Goal: Information Seeking & Learning: Learn about a topic

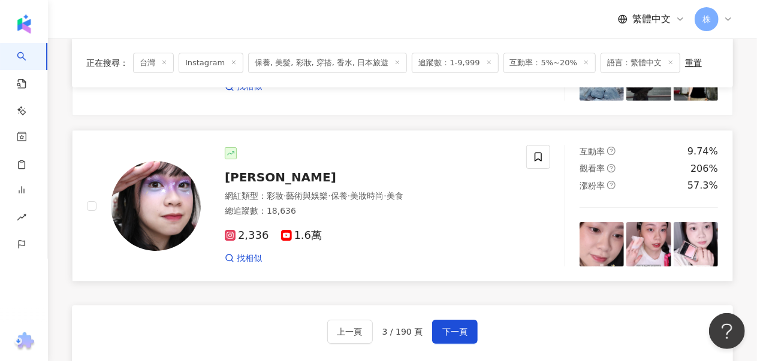
scroll to position [2072, 0]
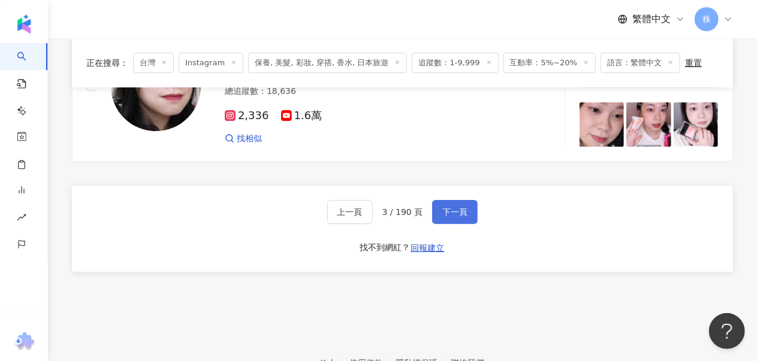
click at [458, 207] on span "下一頁" at bounding box center [454, 212] width 25 height 10
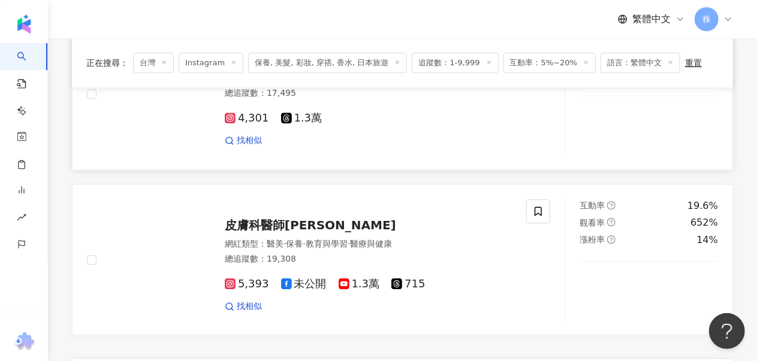
scroll to position [1775, 0]
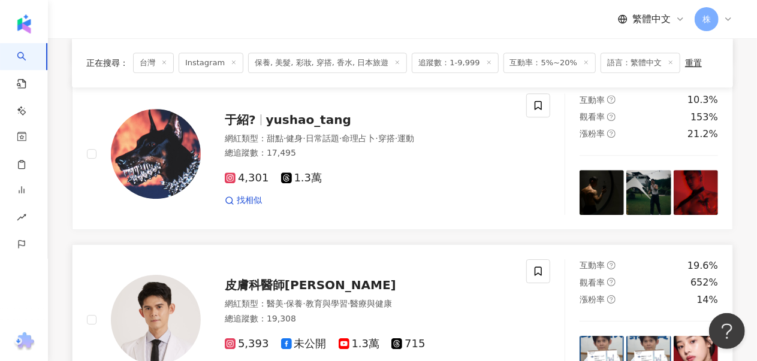
click at [270, 278] on span "皮膚科醫師黃千耀" at bounding box center [310, 285] width 171 height 14
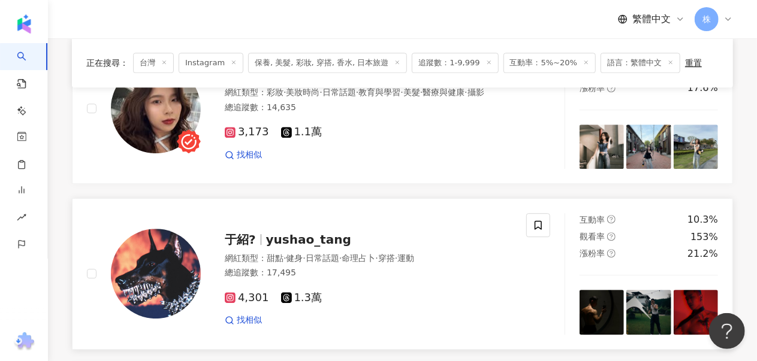
scroll to position [1595, 0]
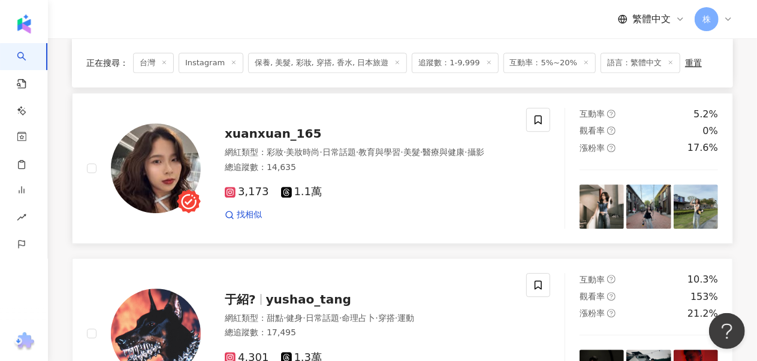
click at [263, 129] on span "xuanxuan_165" at bounding box center [273, 133] width 97 height 14
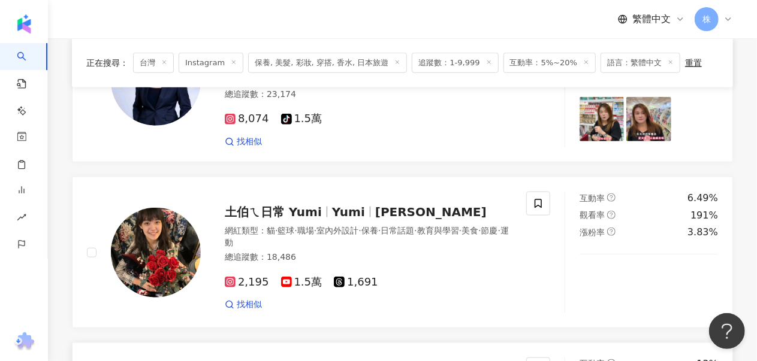
scroll to position [396, 0]
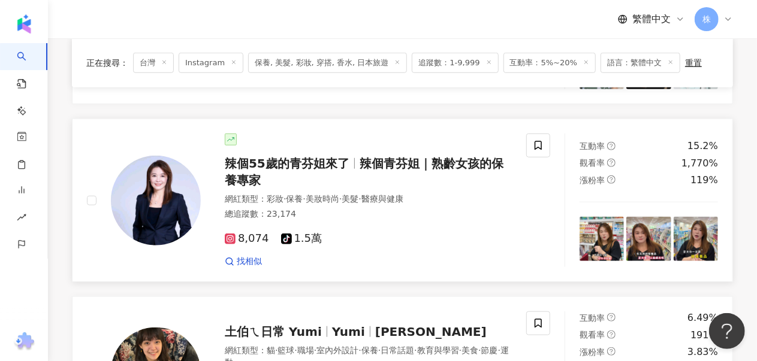
click at [355, 158] on span "辣個55歲的青芬姐來了" at bounding box center [292, 163] width 135 height 14
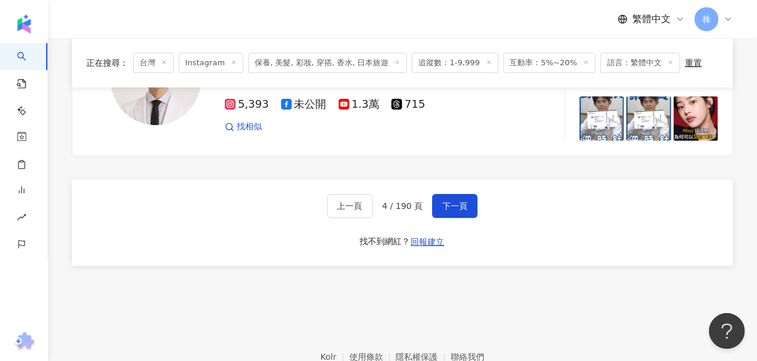
scroll to position [2074, 0]
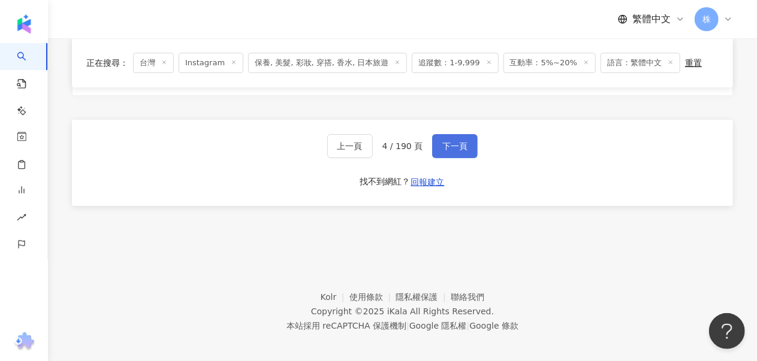
click at [460, 144] on span "下一頁" at bounding box center [454, 146] width 25 height 10
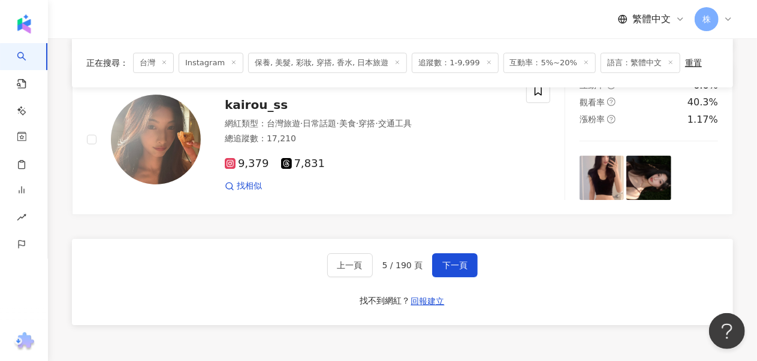
scroll to position [1922, 0]
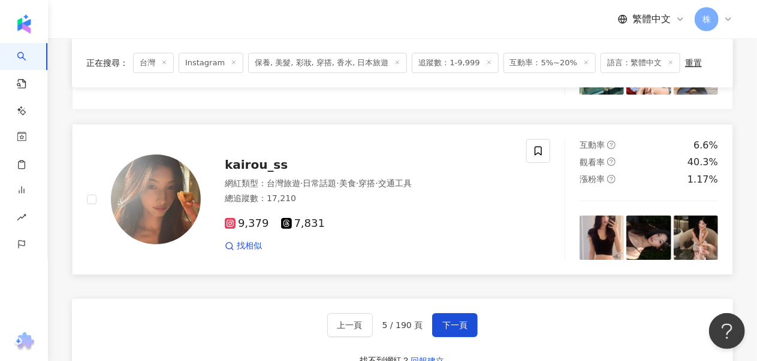
click at [264, 167] on div "kairou_ss 網紅類型 ： 台灣旅遊 · 日常話題 · 美食 · 穿搭 · 交通工具 總追蹤數 ： 17,210 9,379 7,831 找相似" at bounding box center [356, 199] width 311 height 105
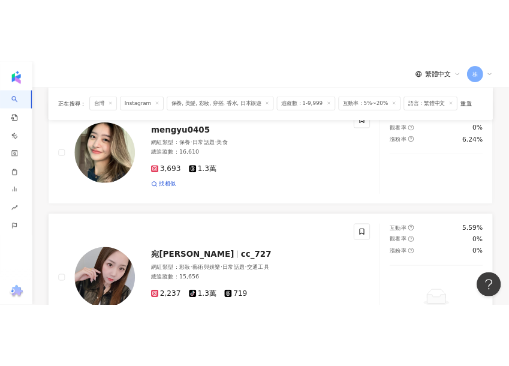
scroll to position [4, 0]
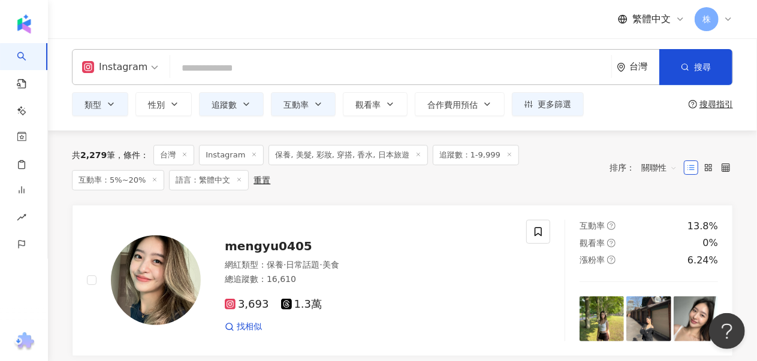
click at [218, 70] on input "search" at bounding box center [391, 68] width 432 height 23
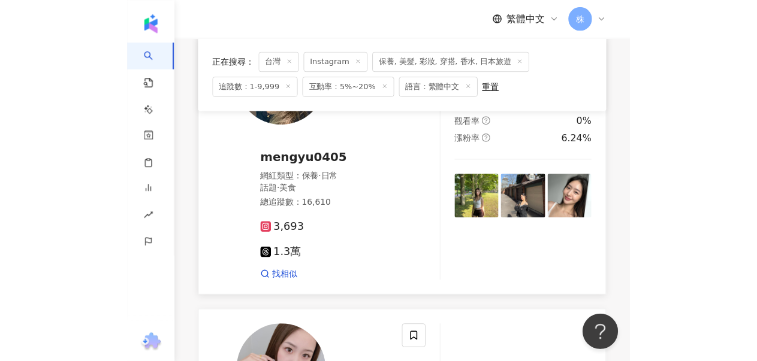
scroll to position [98, 0]
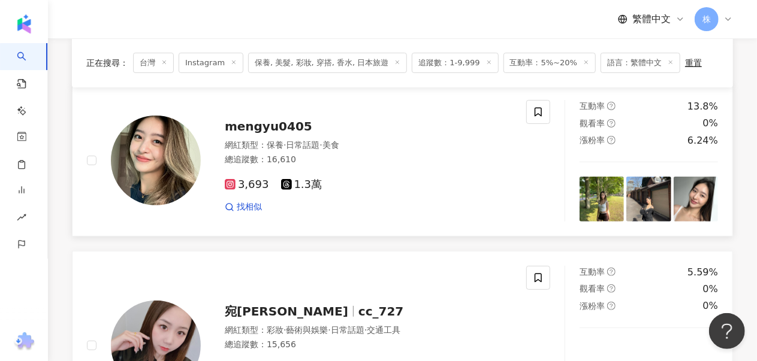
click at [278, 126] on span "mengyu0405" at bounding box center [269, 126] width 88 height 14
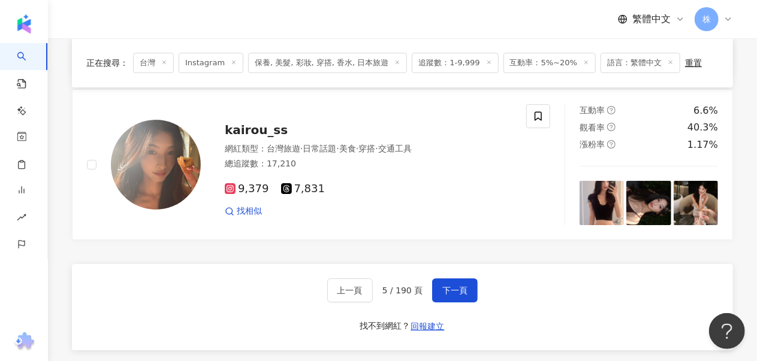
scroll to position [2101, 0]
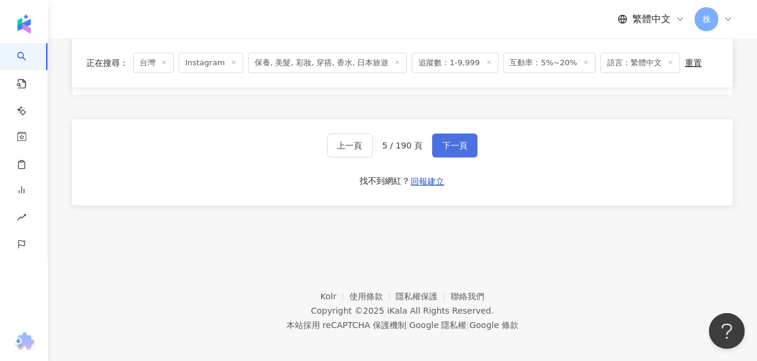
click at [457, 141] on span "下一頁" at bounding box center [454, 146] width 25 height 10
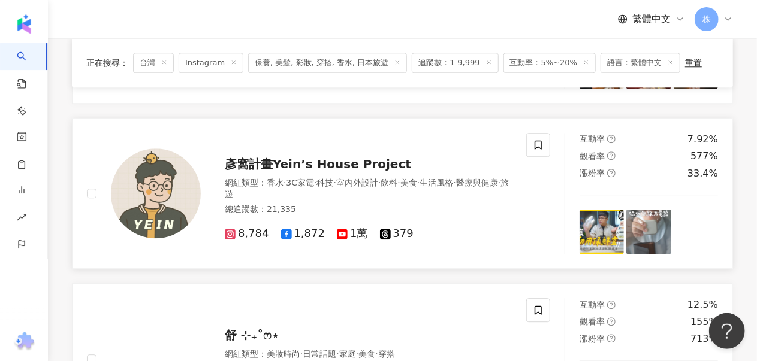
scroll to position [1377, 0]
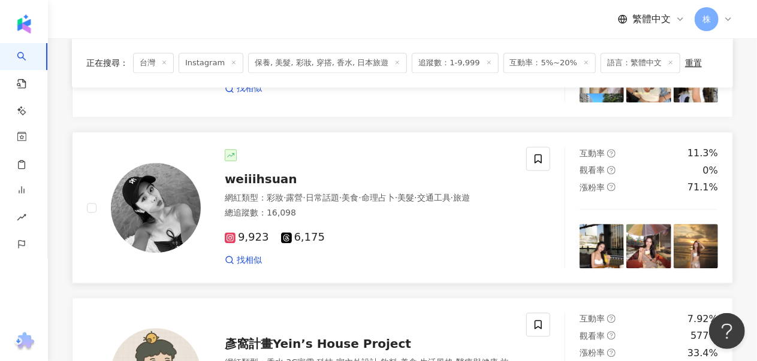
click at [248, 176] on span "weiiihsuan" at bounding box center [261, 179] width 73 height 14
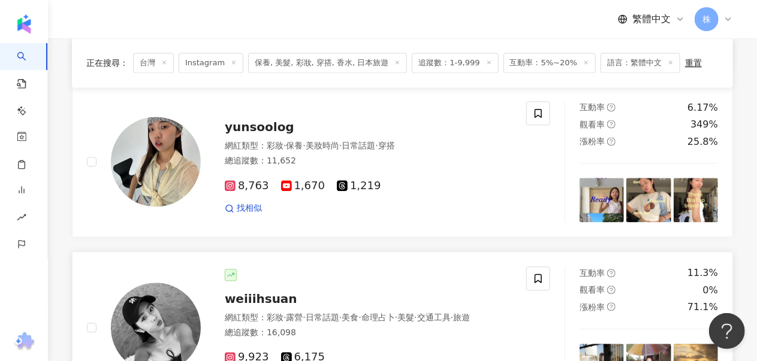
scroll to position [1198, 0]
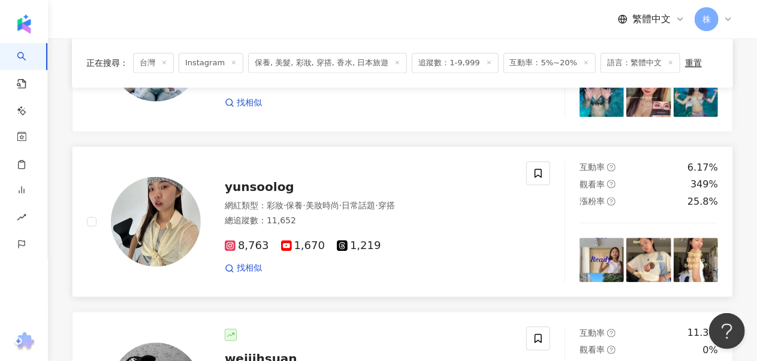
click at [252, 182] on span "yunsoolog" at bounding box center [260, 187] width 70 height 14
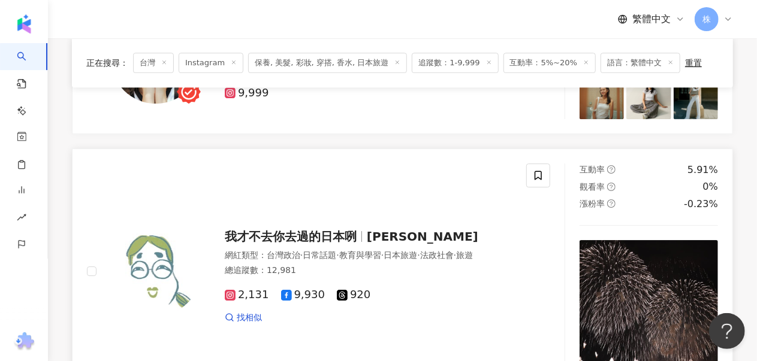
scroll to position [2157, 0]
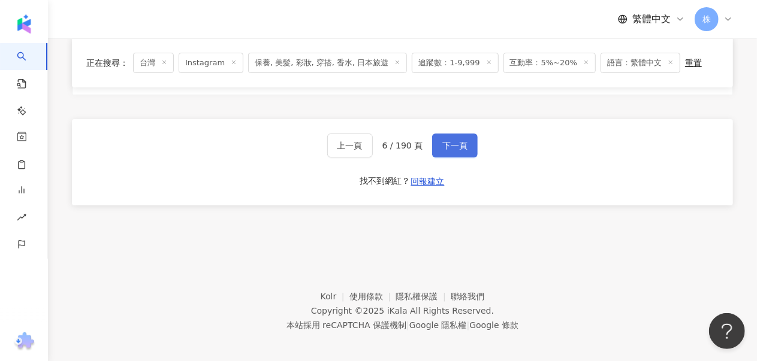
click at [453, 141] on span "下一頁" at bounding box center [454, 146] width 25 height 10
click at [448, 141] on span "下一頁" at bounding box center [454, 146] width 25 height 10
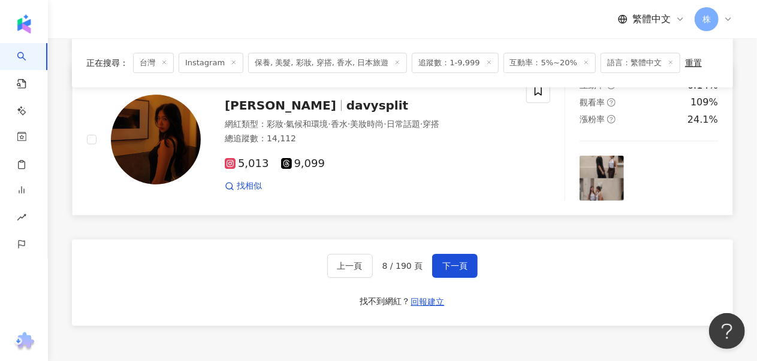
scroll to position [1883, 0]
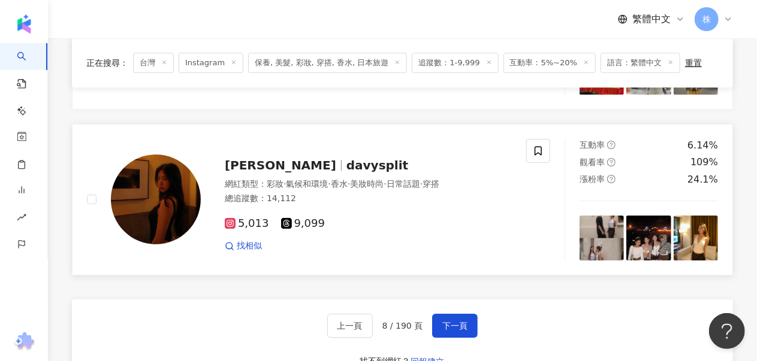
click at [261, 165] on span "Davy" at bounding box center [286, 165] width 122 height 14
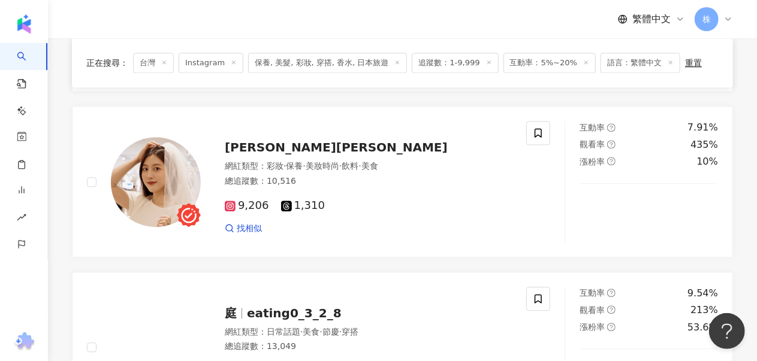
scroll to position [1283, 0]
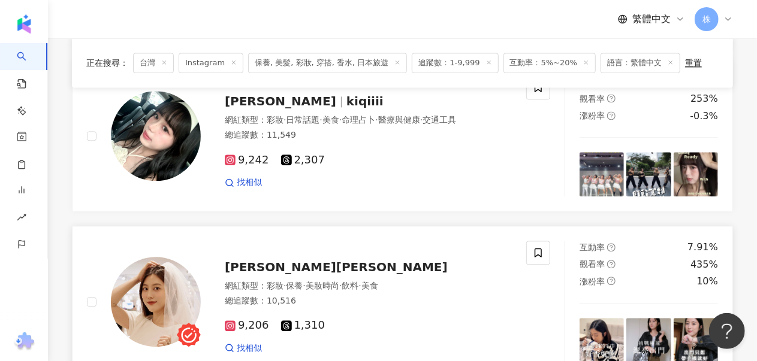
click at [258, 260] on span "[PERSON_NAME][PERSON_NAME]" at bounding box center [336, 267] width 223 height 14
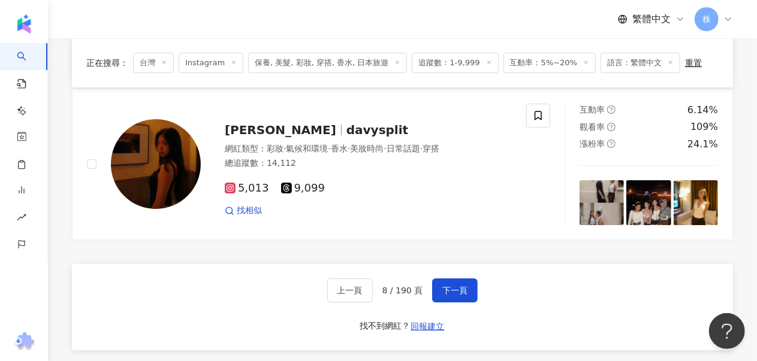
scroll to position [2062, 0]
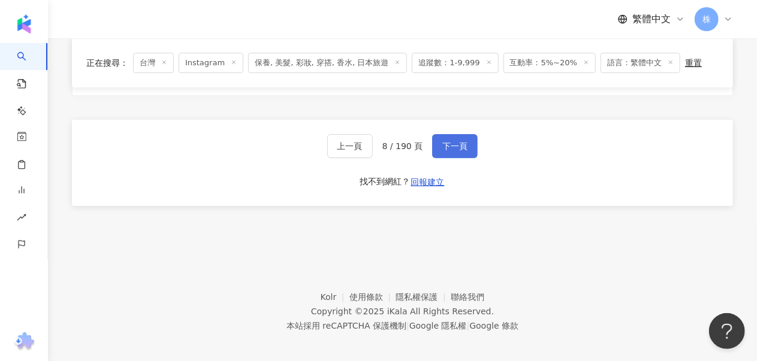
click at [452, 142] on span "下一頁" at bounding box center [454, 146] width 25 height 10
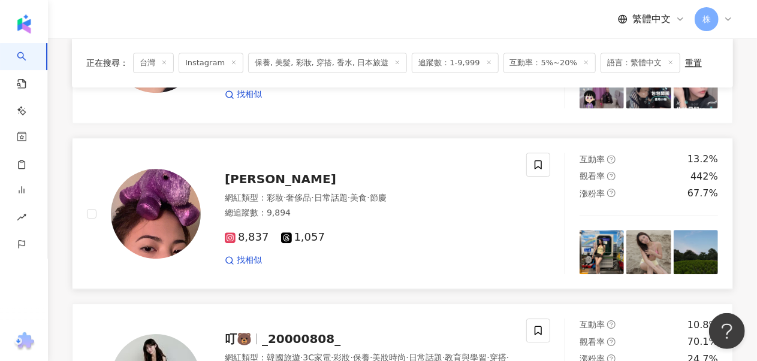
scroll to position [1523, 0]
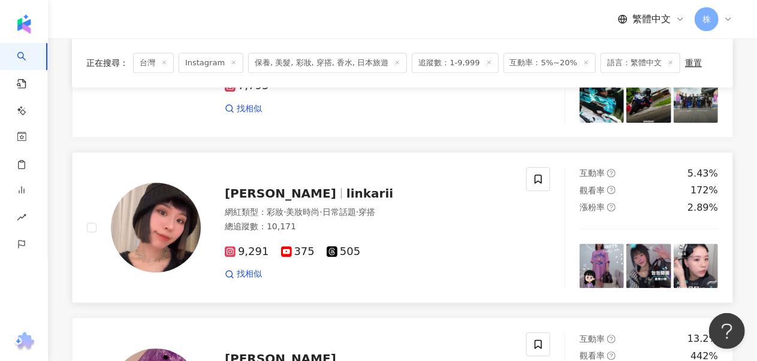
click at [271, 187] on span "[PERSON_NAME]" at bounding box center [286, 193] width 122 height 14
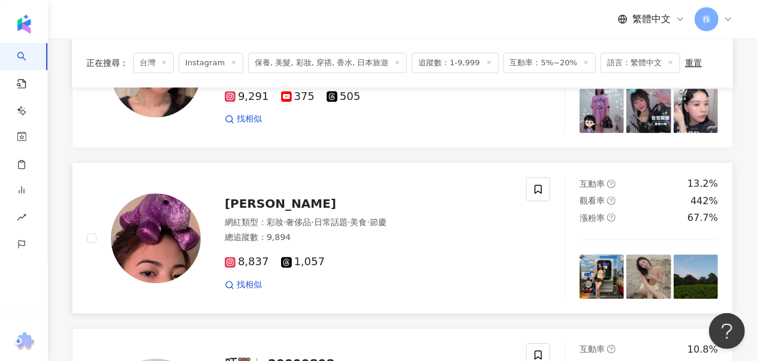
scroll to position [2062, 0]
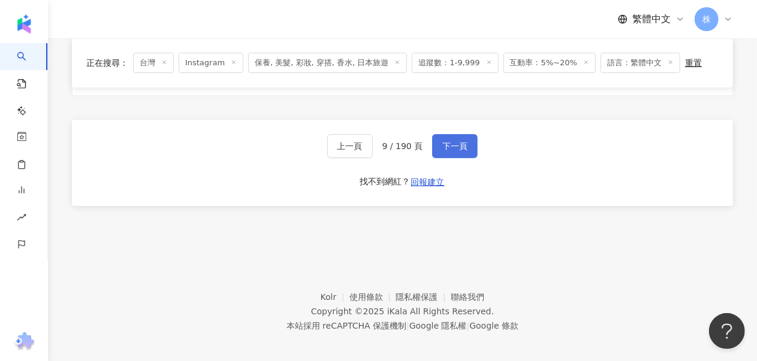
click at [459, 141] on span "下一頁" at bounding box center [454, 146] width 25 height 10
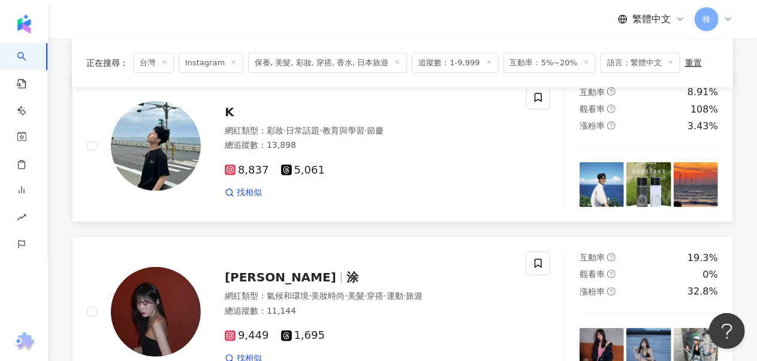
scroll to position [384, 0]
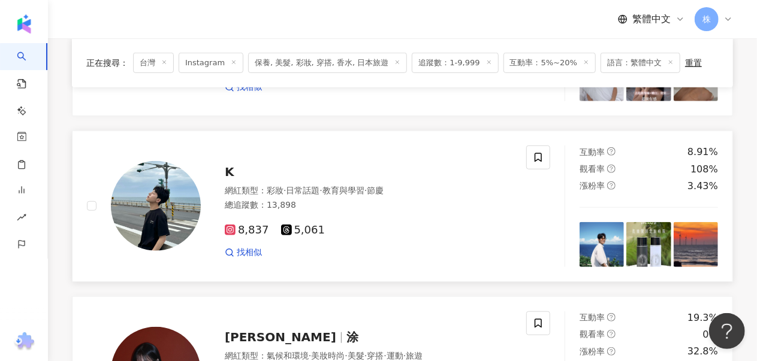
click at [234, 173] on div "K" at bounding box center [368, 172] width 287 height 17
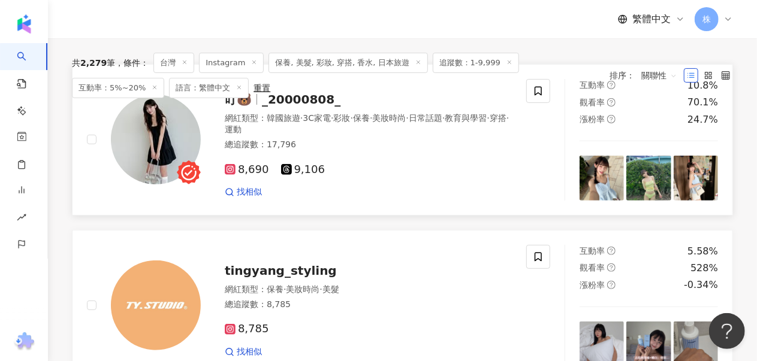
scroll to position [25, 0]
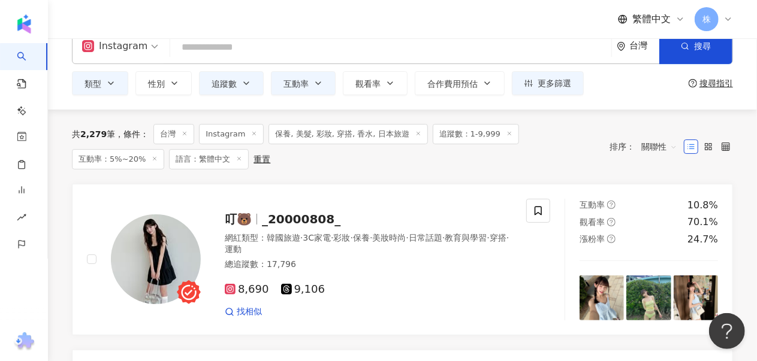
click at [273, 56] on input "search" at bounding box center [391, 47] width 432 height 23
type input "*"
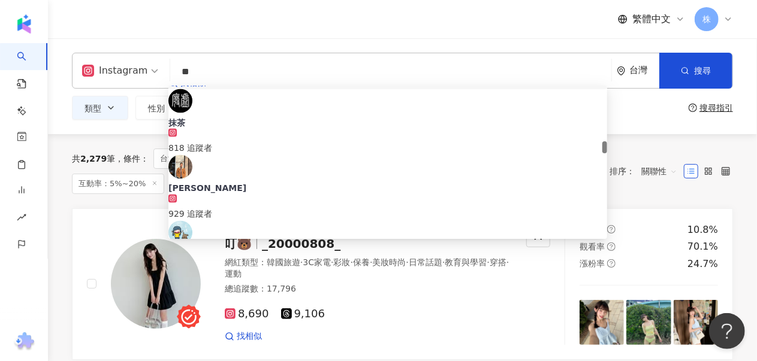
scroll to position [970, 0]
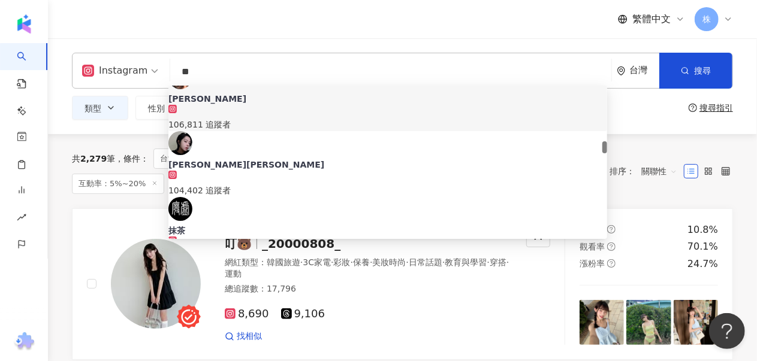
drag, startPoint x: 326, startPoint y: 67, endPoint x: 194, endPoint y: 70, distance: 131.9
click at [194, 70] on input "**" at bounding box center [391, 72] width 432 height 23
drag, startPoint x: 131, startPoint y: 71, endPoint x: 90, endPoint y: 71, distance: 40.8
click at [90, 71] on div "Instagram ** 台灣 搜尋 d80935d7-28a3-4036-9e15-45048cda7311 5379a9cf-89db-4f22-bbb4…" at bounding box center [402, 71] width 661 height 36
paste input "**********"
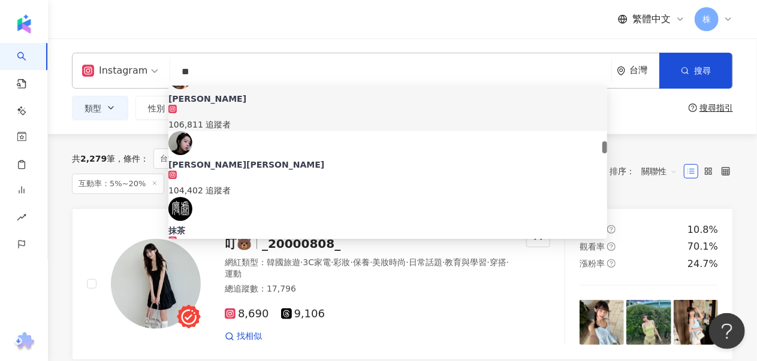
type input "**********"
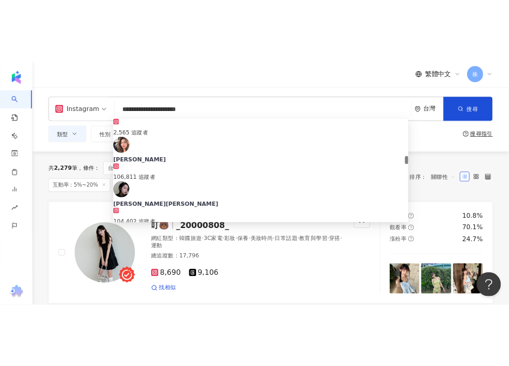
scroll to position [0, 0]
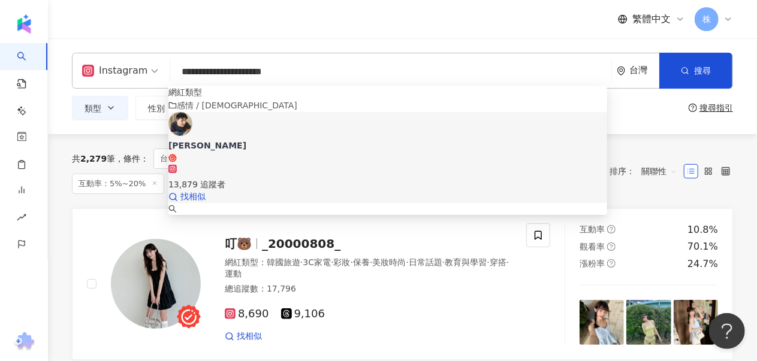
click at [252, 178] on div "13,879 追蹤者" at bounding box center [387, 184] width 439 height 13
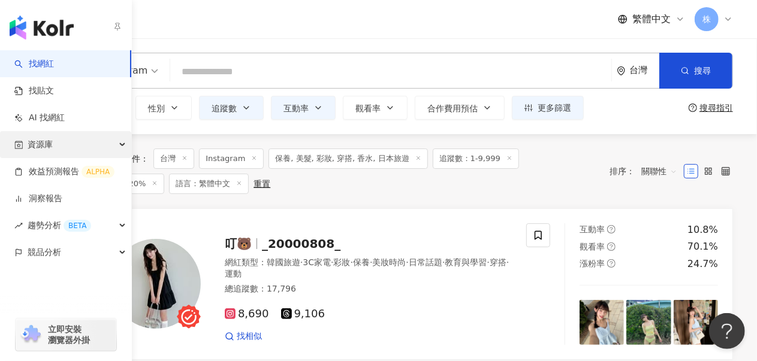
click at [49, 150] on span "資源庫" at bounding box center [40, 144] width 25 height 27
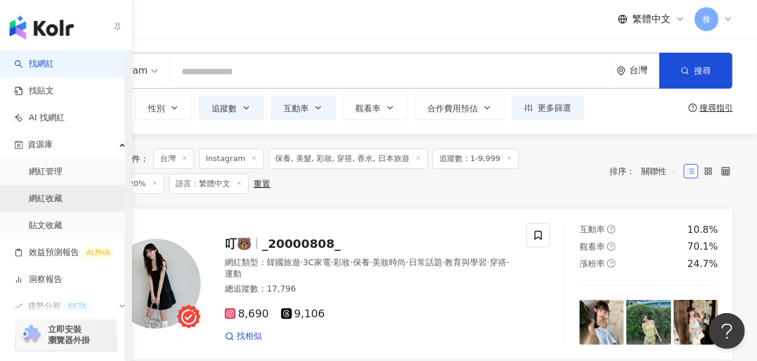
click at [56, 201] on link "網紅收藏" at bounding box center [46, 199] width 34 height 12
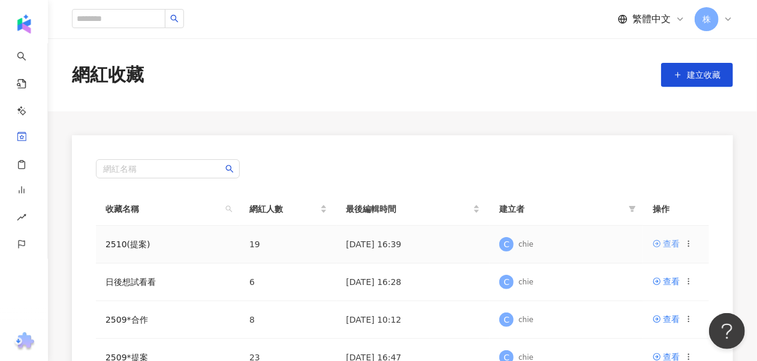
click at [673, 242] on div "查看" at bounding box center [671, 243] width 17 height 13
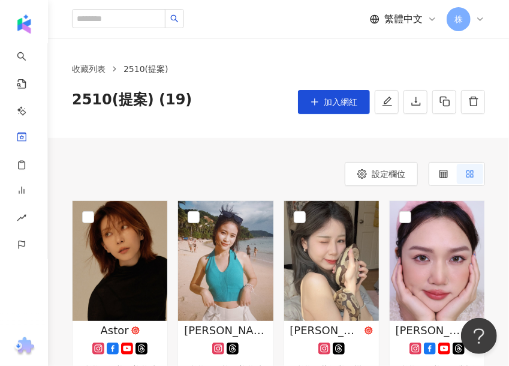
drag, startPoint x: 303, startPoint y: 154, endPoint x: 316, endPoint y: 158, distance: 13.8
click at [303, 177] on div "設定欄位" at bounding box center [278, 174] width 413 height 24
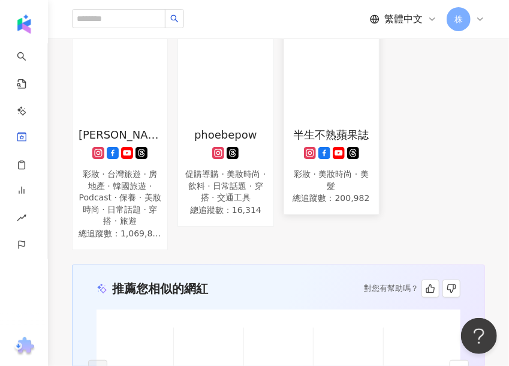
scroll to position [1139, 0]
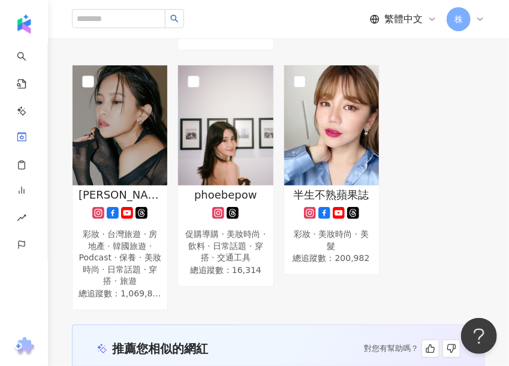
click at [328, 267] on div "半生不熟蘋果誌 彩妝 · 美妝時尚 · 美髮 總追蹤數 ： 200,982" at bounding box center [331, 187] width 105 height 245
click at [319, 187] on span "半生不熟蘋果誌" at bounding box center [332, 194] width 76 height 15
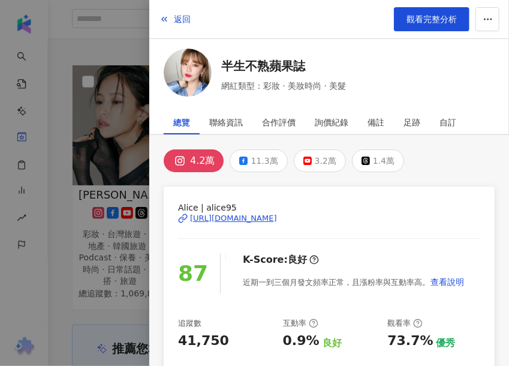
scroll to position [60, 0]
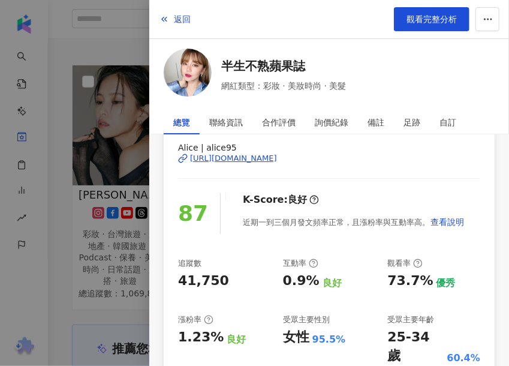
click at [174, 17] on span "返回" at bounding box center [182, 19] width 17 height 10
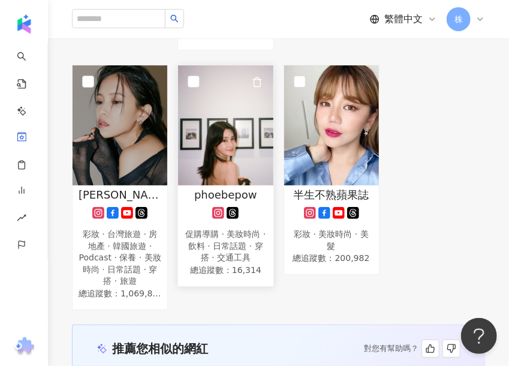
click at [251, 132] on img at bounding box center [225, 125] width 95 height 120
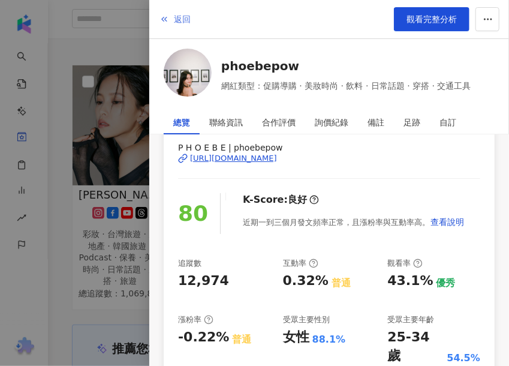
click at [177, 16] on span "返回" at bounding box center [182, 19] width 17 height 10
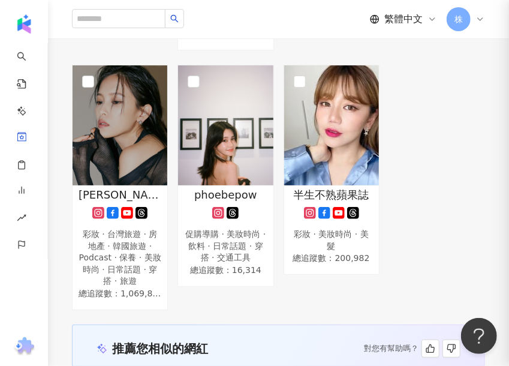
click at [180, 23] on div at bounding box center [254, 183] width 509 height 366
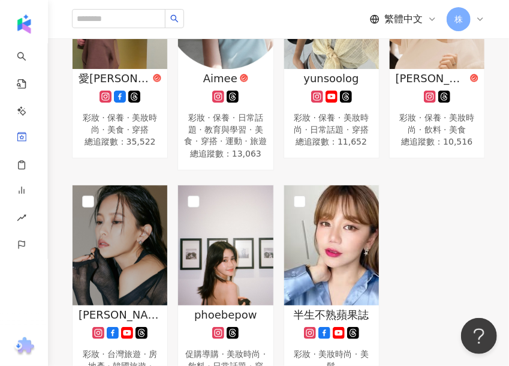
scroll to position [899, 0]
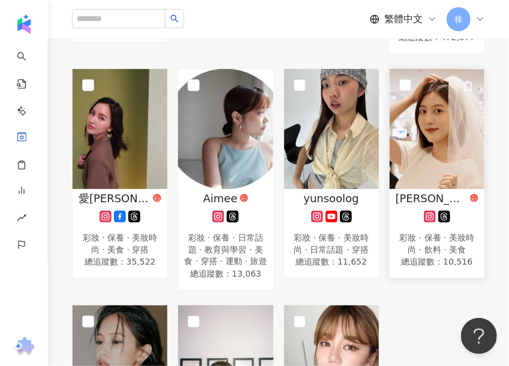
click at [445, 99] on img at bounding box center [437, 129] width 95 height 120
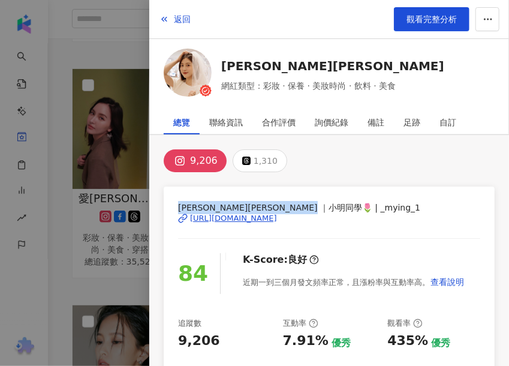
drag, startPoint x: 181, startPoint y: 205, endPoint x: 328, endPoint y: 203, distance: 146.9
click at [328, 203] on span "明漪Jamie ｜小明同學🌷 | _mying_1" at bounding box center [329, 207] width 302 height 13
copy span "明漪Jamie ｜小明同學🌷 | _mying_1"
drag, startPoint x: 326, startPoint y: 161, endPoint x: 326, endPoint y: 154, distance: 7.2
click at [326, 159] on div "9,206 1,310" at bounding box center [329, 160] width 331 height 23
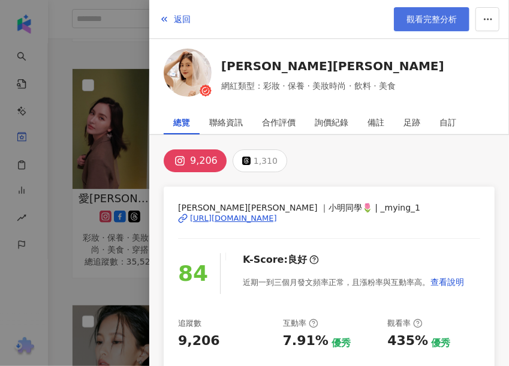
click at [417, 16] on span "觀看完整分析" at bounding box center [431, 19] width 50 height 10
click at [180, 16] on span "返回" at bounding box center [182, 19] width 17 height 10
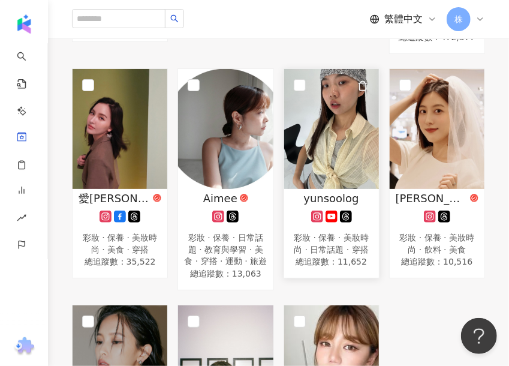
click at [336, 191] on span "yunsoolog" at bounding box center [330, 198] width 55 height 15
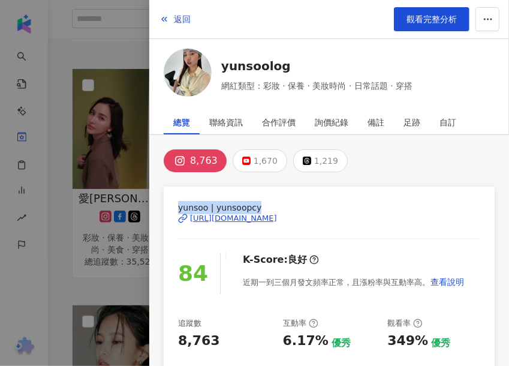
drag, startPoint x: 250, startPoint y: 207, endPoint x: 176, endPoint y: 208, distance: 73.7
copy span "yunsoo | yunsoopcy"
click at [277, 213] on div "https://www.instagram.com/yunsoopcy/" at bounding box center [233, 218] width 87 height 11
click at [422, 25] on link "觀看完整分析" at bounding box center [432, 19] width 76 height 24
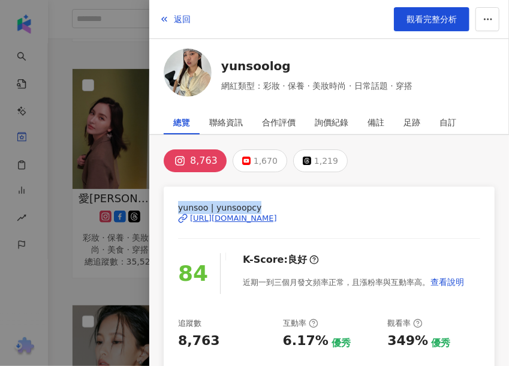
click at [325, 34] on div "返回 觀看完整分析" at bounding box center [329, 19] width 360 height 39
click at [180, 16] on span "返回" at bounding box center [182, 19] width 17 height 10
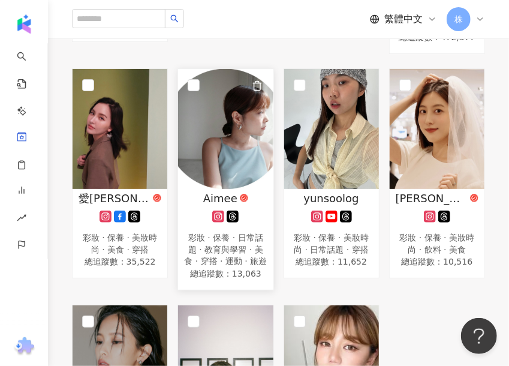
click at [212, 114] on img at bounding box center [225, 129] width 95 height 120
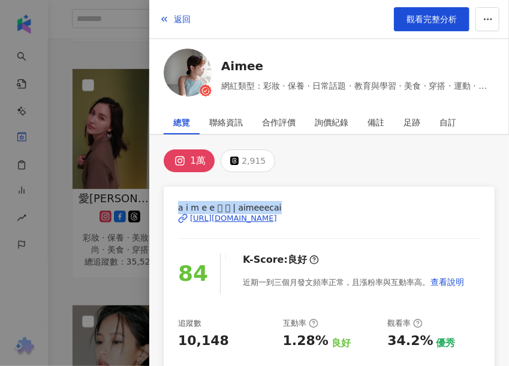
drag, startPoint x: 171, startPoint y: 206, endPoint x: 267, endPoint y: 206, distance: 95.9
copy span "a i m e e 𓇢 𓇣 | aimeeecai"
drag, startPoint x: 279, startPoint y: 215, endPoint x: 308, endPoint y: 158, distance: 63.8
click at [277, 215] on div "[URL][DOMAIN_NAME]" at bounding box center [233, 218] width 87 height 11
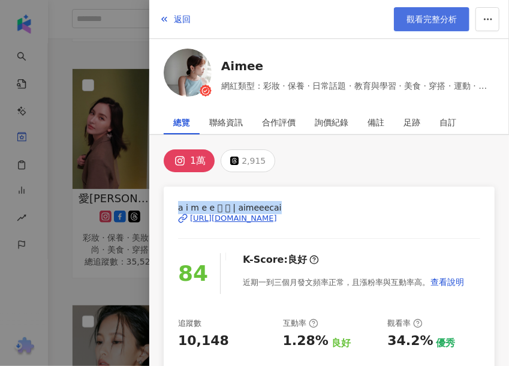
click at [424, 23] on span "觀看完整分析" at bounding box center [431, 19] width 50 height 10
click at [178, 16] on span "返回" at bounding box center [182, 19] width 17 height 10
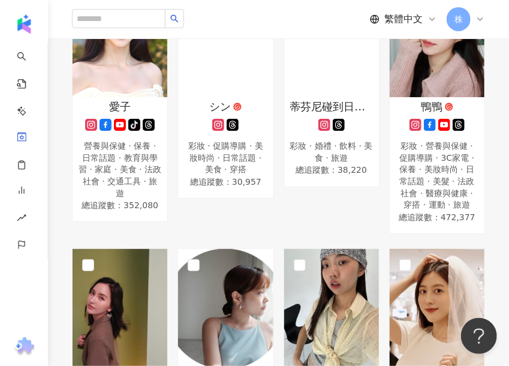
scroll to position [659, 0]
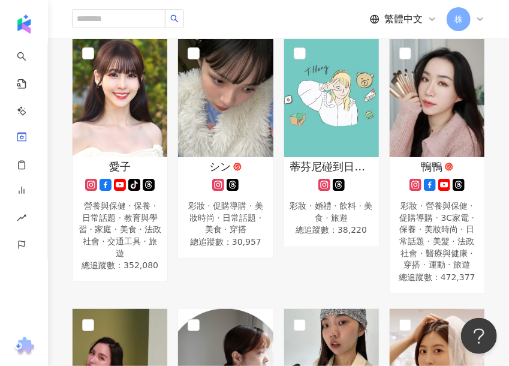
click at [339, 231] on div "蒂芬尼碰到日本?? 口無遮攔最誠實日本美食旅遊生活報導 彩妝 · 婚禮 · 飲料 · 美食 · 旅遊 總追蹤數 ： 38,220" at bounding box center [331, 165] width 105 height 257
click at [322, 243] on div "蒂芬尼碰到日本?? 口無遮攔最誠實日本美食旅遊生活報導 彩妝 · 婚禮 · 飲料 · 美食 · 旅遊 總追蹤數 ： 38,220" at bounding box center [331, 165] width 105 height 257
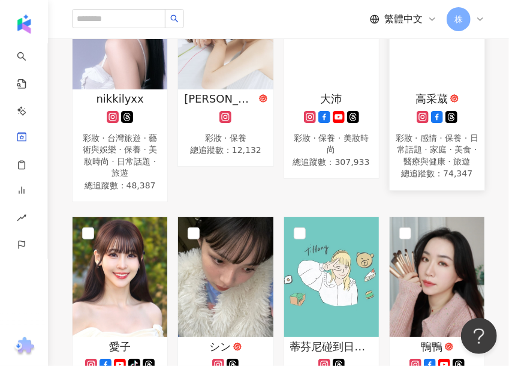
scroll to position [420, 0]
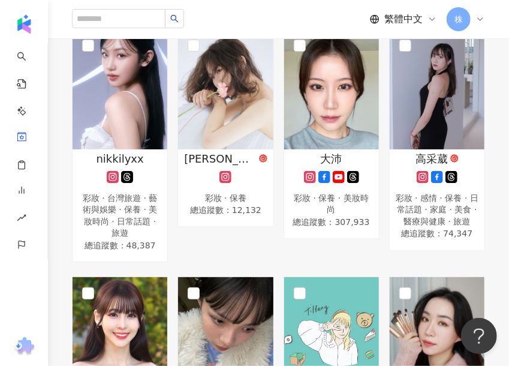
drag, startPoint x: 342, startPoint y: 224, endPoint x: 361, endPoint y: 231, distance: 20.3
click at [342, 224] on div "大沛 彩妝 · 保養 · 美妝時尚 總追蹤數 ： 307,933" at bounding box center [331, 146] width 105 height 234
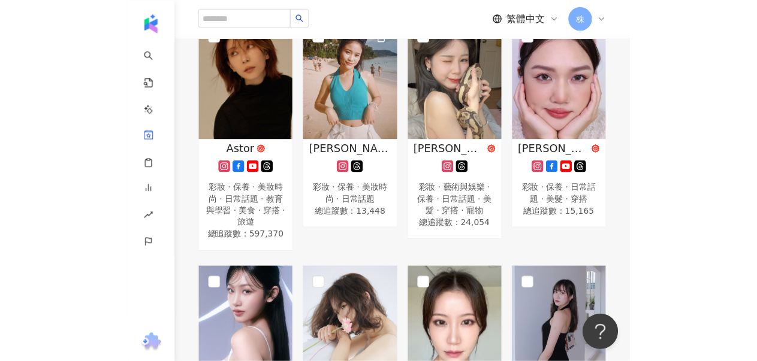
scroll to position [0, 0]
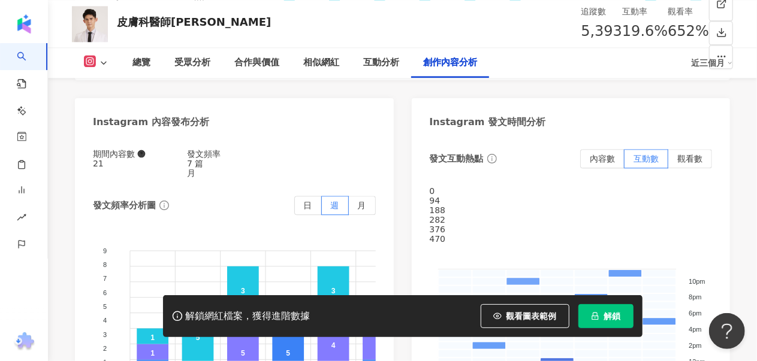
scroll to position [3716, 0]
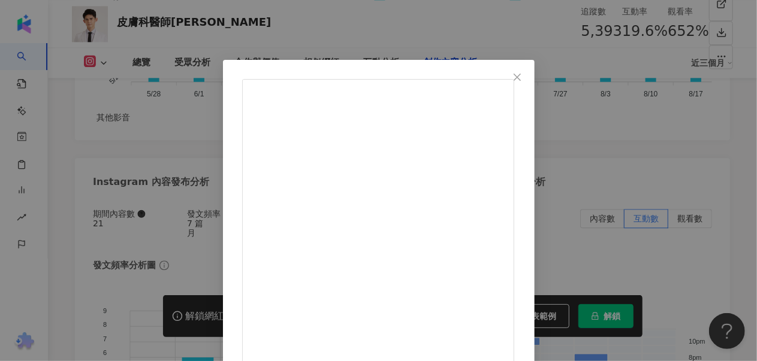
scroll to position [60, 0]
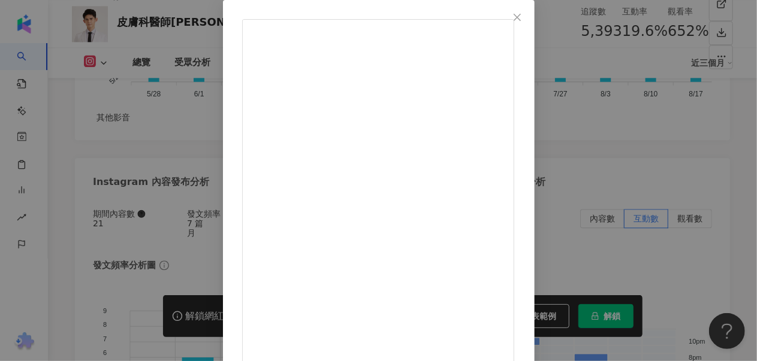
click at [522, 13] on icon "close" at bounding box center [517, 18] width 10 height 10
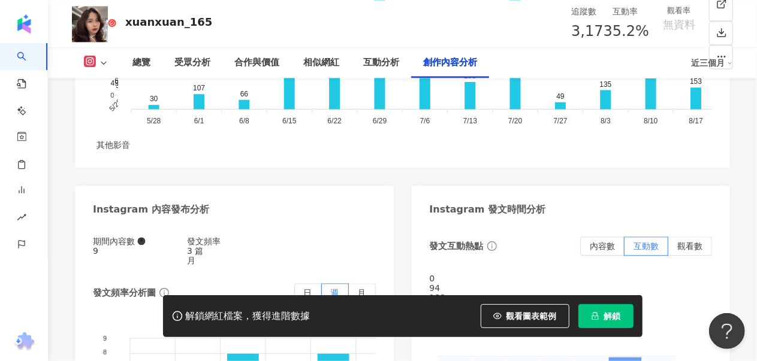
scroll to position [3716, 0]
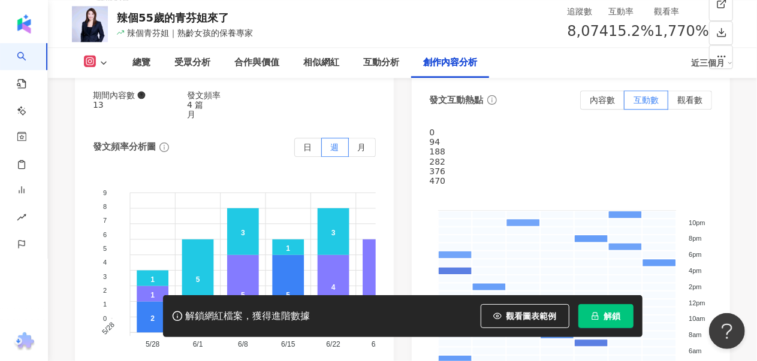
scroll to position [3713, 0]
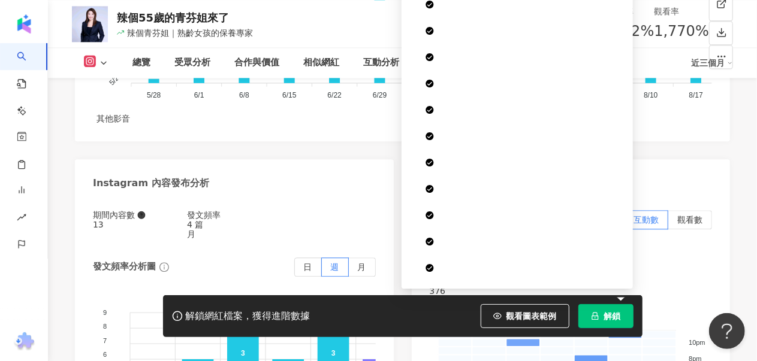
click at [622, 315] on button "解鎖" at bounding box center [605, 316] width 55 height 24
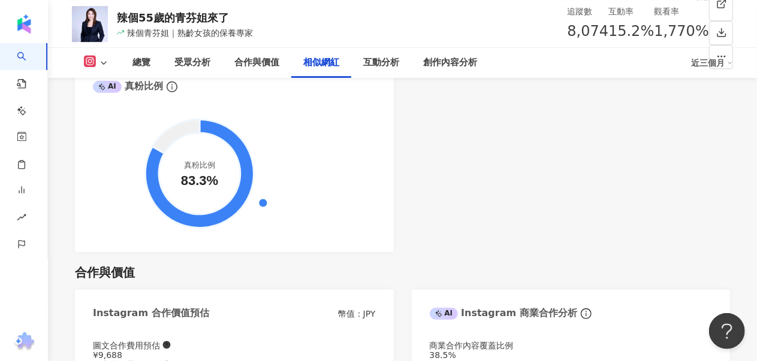
scroll to position [1918, 0]
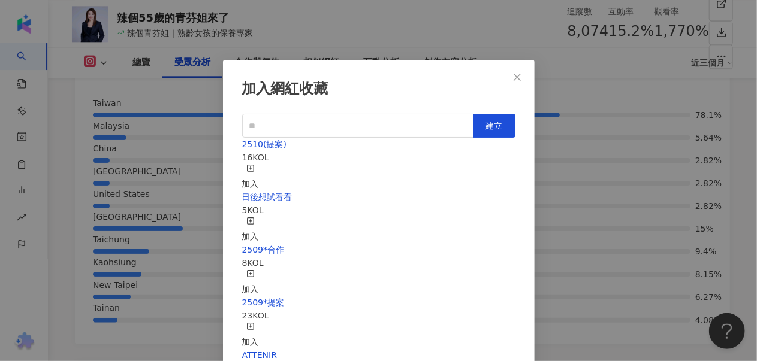
scroll to position [11, 0]
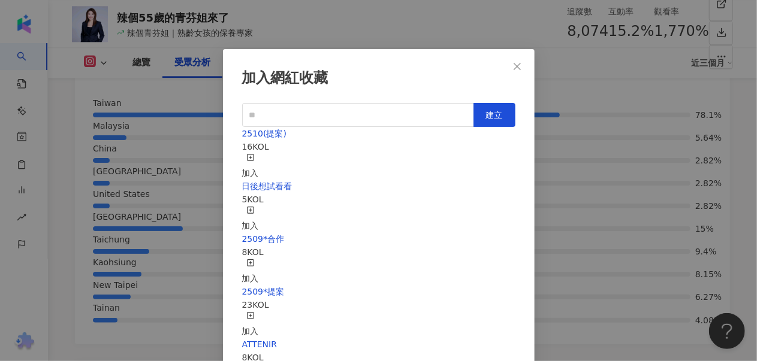
click at [259, 153] on div "加入" at bounding box center [250, 166] width 17 height 26
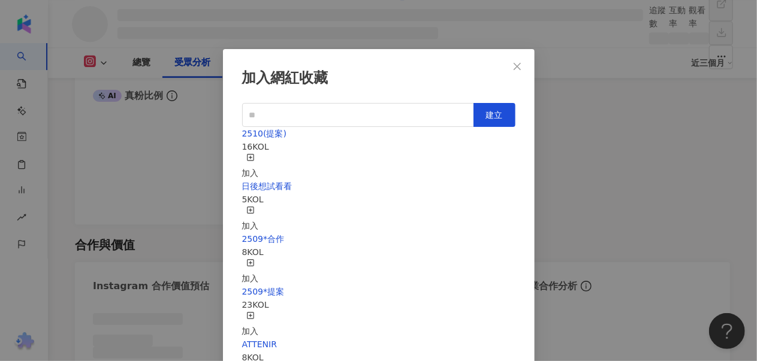
click at [514, 65] on icon "close" at bounding box center [517, 65] width 7 height 7
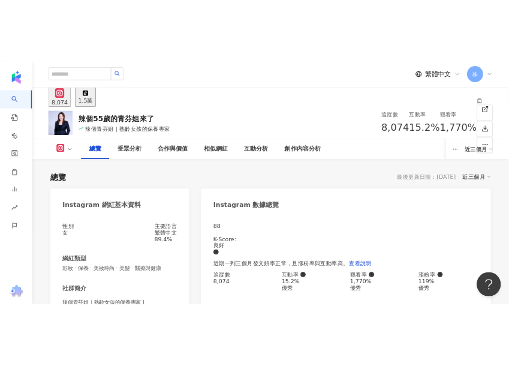
scroll to position [60, 0]
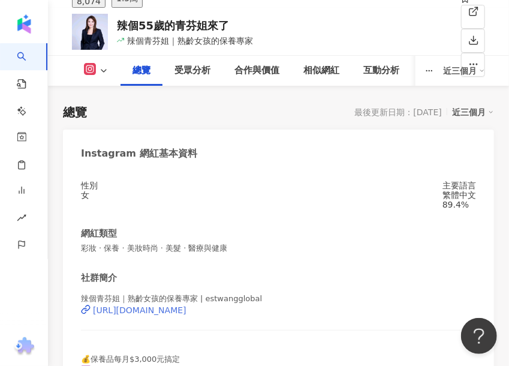
click at [186, 315] on div "https://www.instagram.com/estwangglobal/" at bounding box center [140, 310] width 94 height 10
click at [284, 117] on div "總覽 最後更新日期：2025/8/26 近三個月" at bounding box center [278, 112] width 431 height 17
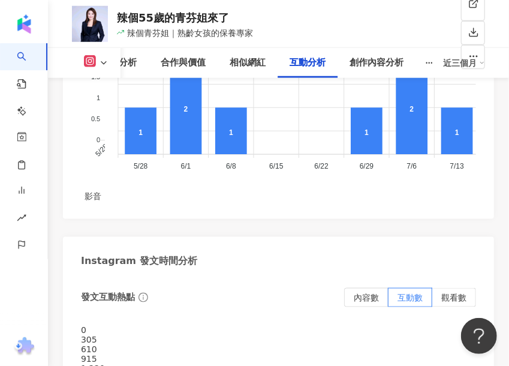
scroll to position [4776, 0]
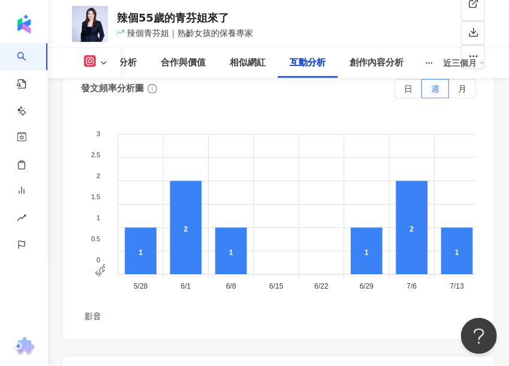
drag, startPoint x: 451, startPoint y: 126, endPoint x: 273, endPoint y: 137, distance: 177.7
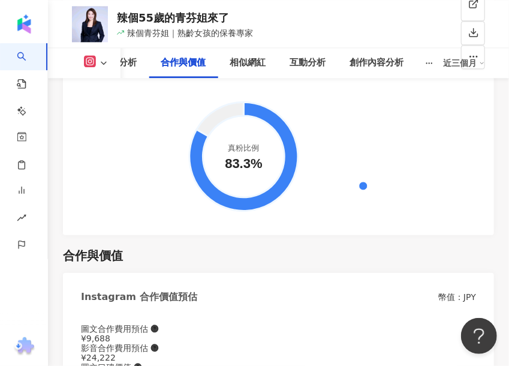
scroll to position [2319, 0]
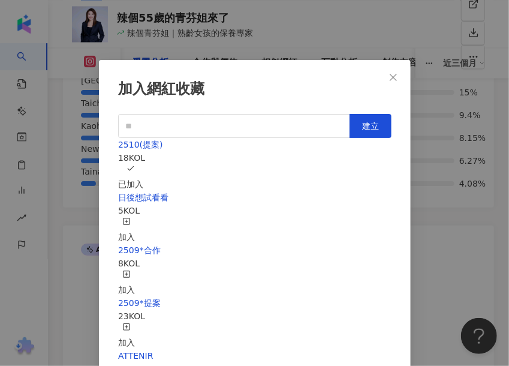
scroll to position [7, 0]
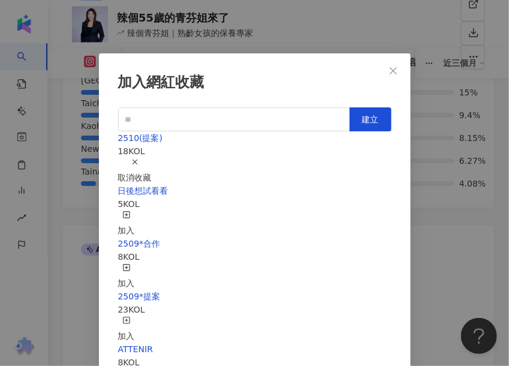
drag, startPoint x: 342, startPoint y: 158, endPoint x: 508, endPoint y: 155, distance: 166.0
click at [152, 158] on div "取消收藏" at bounding box center [135, 171] width 34 height 26
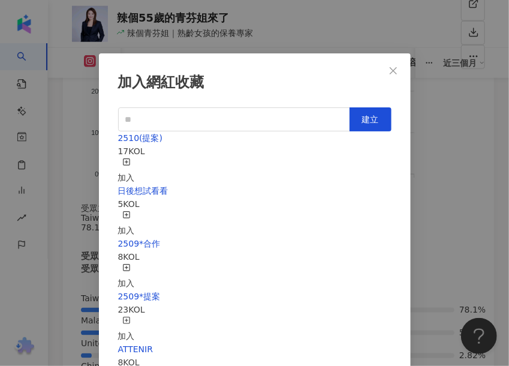
scroll to position [2319, 0]
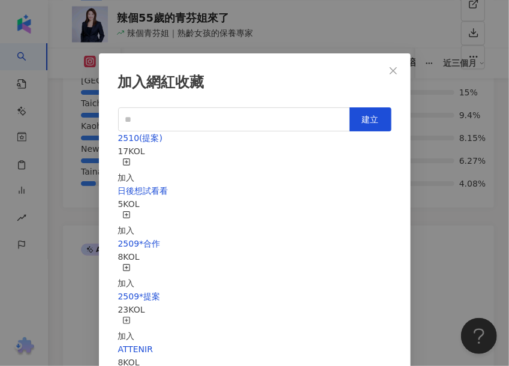
click at [389, 72] on icon "close" at bounding box center [393, 71] width 10 height 10
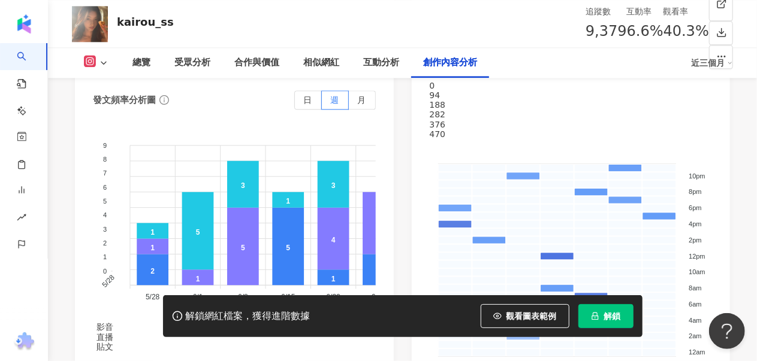
scroll to position [3716, 0]
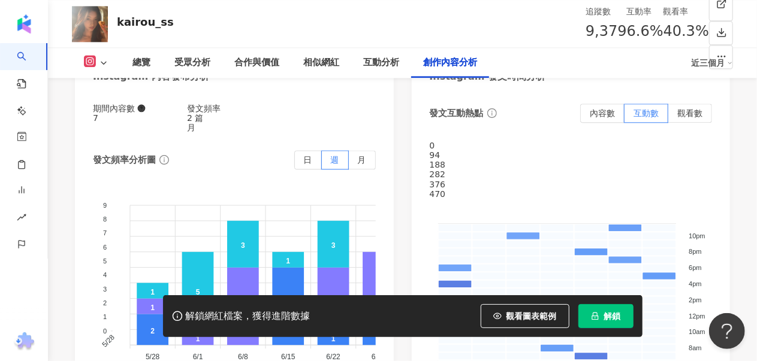
click at [605, 319] on span "解鎖" at bounding box center [612, 317] width 17 height 10
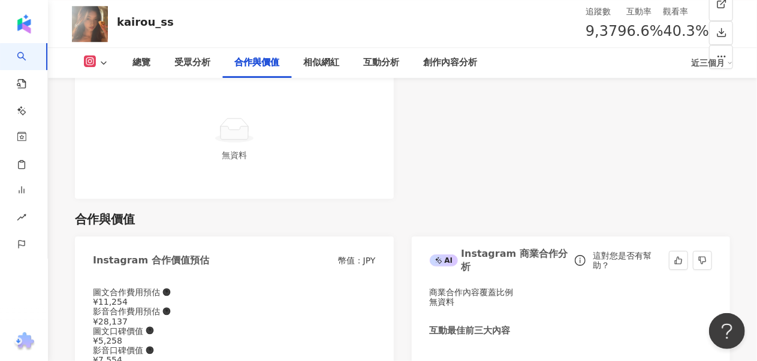
scroll to position [1830, 0]
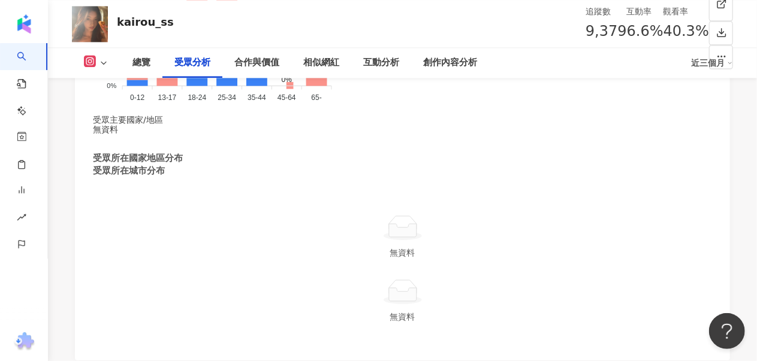
scroll to position [1199, 0]
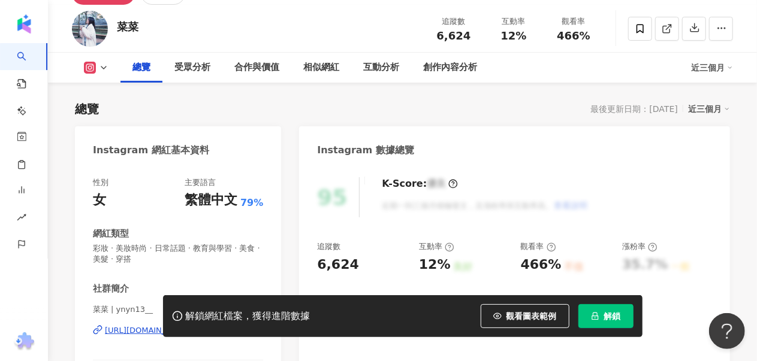
scroll to position [123, 0]
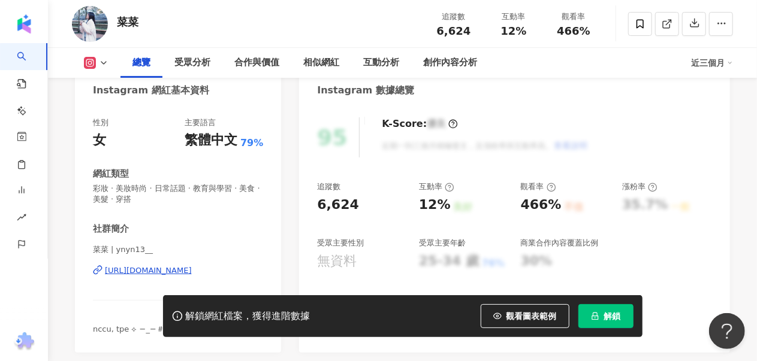
click at [155, 273] on div "[URL][DOMAIN_NAME]" at bounding box center [148, 271] width 87 height 11
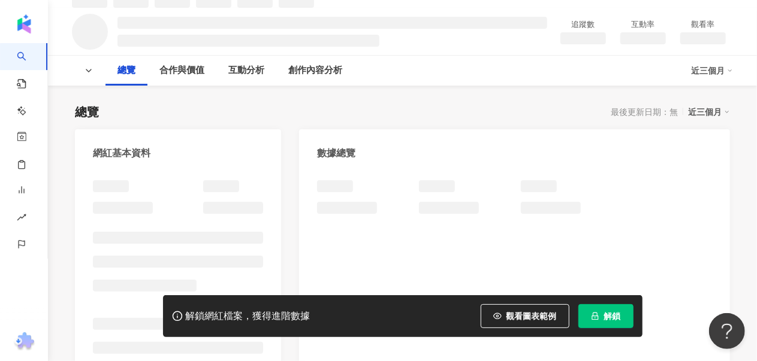
scroll to position [120, 0]
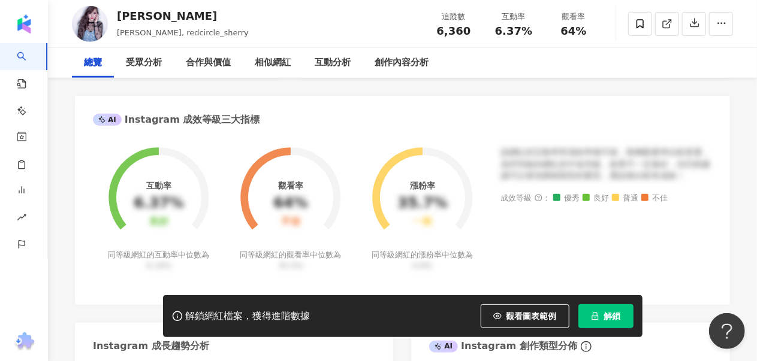
scroll to position [240, 0]
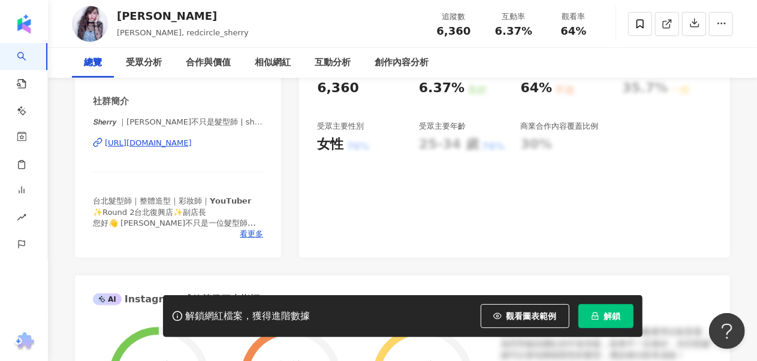
click at [192, 146] on div "https://www.instagram.com/sherry_hairstyle/" at bounding box center [148, 143] width 87 height 11
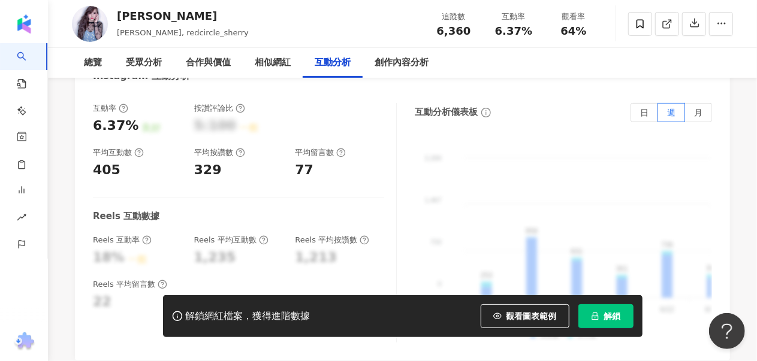
scroll to position [2218, 0]
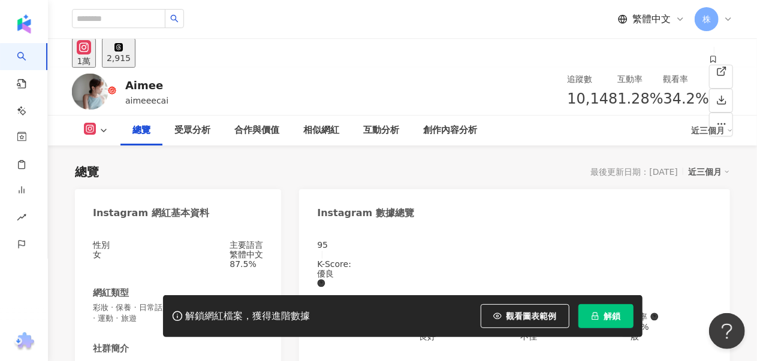
scroll to position [180, 0]
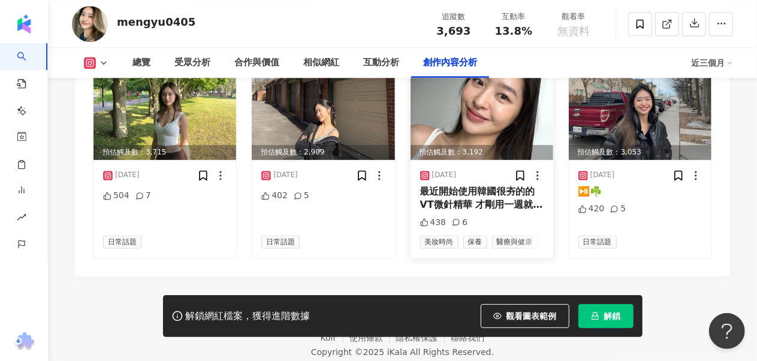
scroll to position [3716, 0]
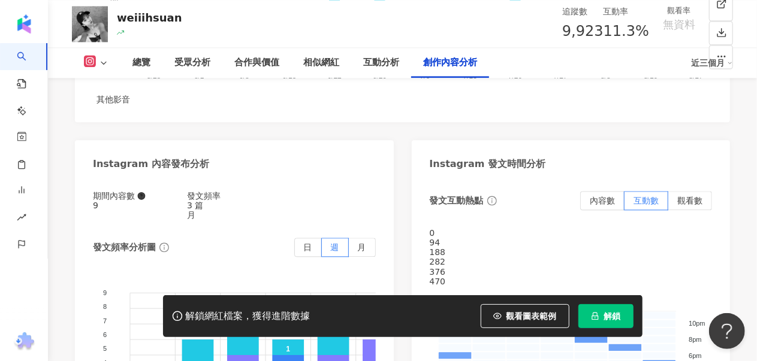
scroll to position [3715, 0]
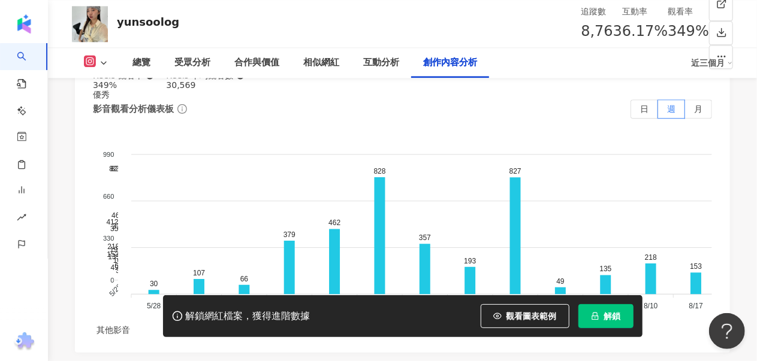
scroll to position [3716, 0]
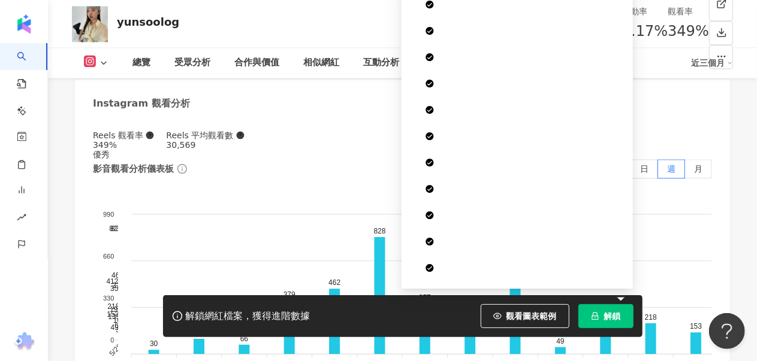
click at [596, 315] on icon "lock" at bounding box center [595, 316] width 8 height 8
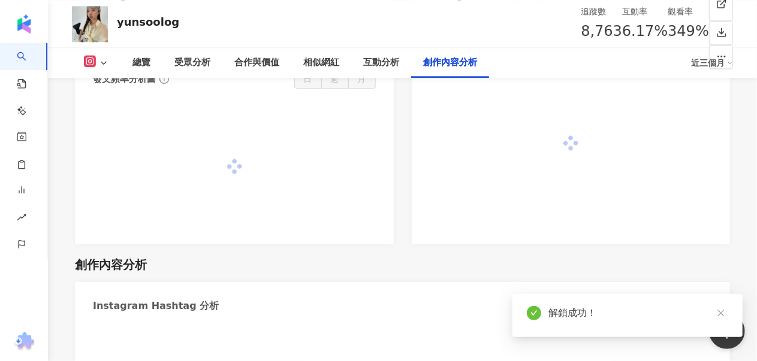
scroll to position [3449, 0]
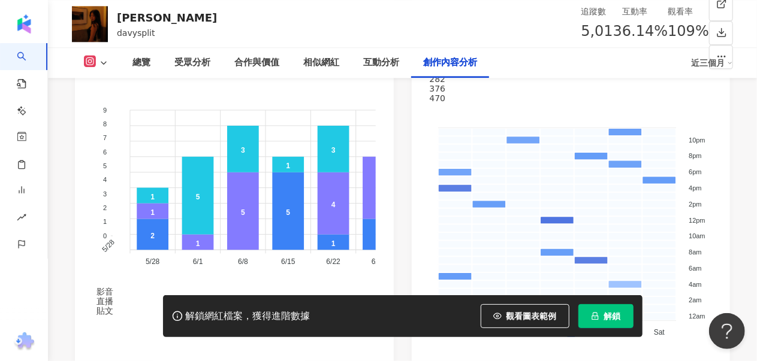
scroll to position [3715, 0]
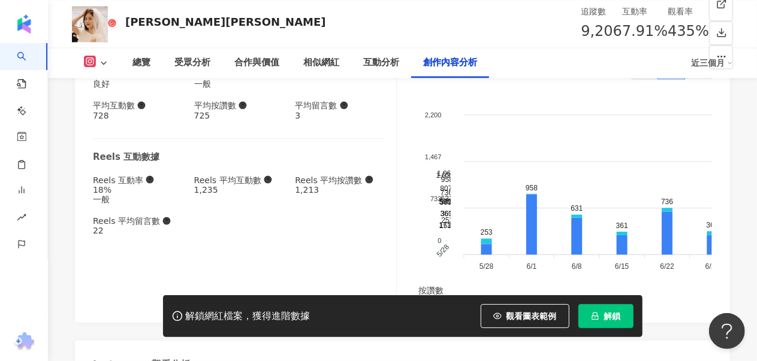
scroll to position [3716, 0]
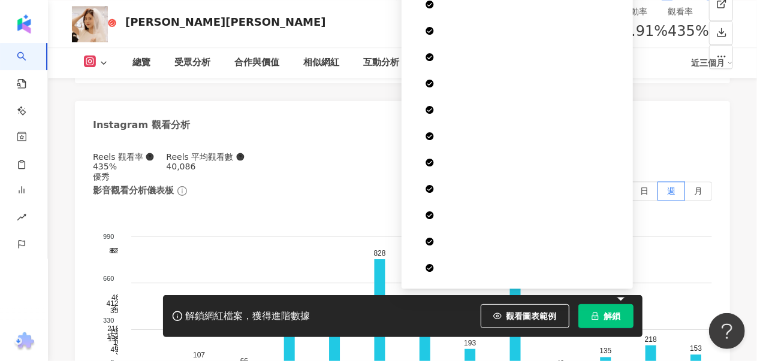
click at [605, 318] on span "解鎖" at bounding box center [612, 317] width 17 height 10
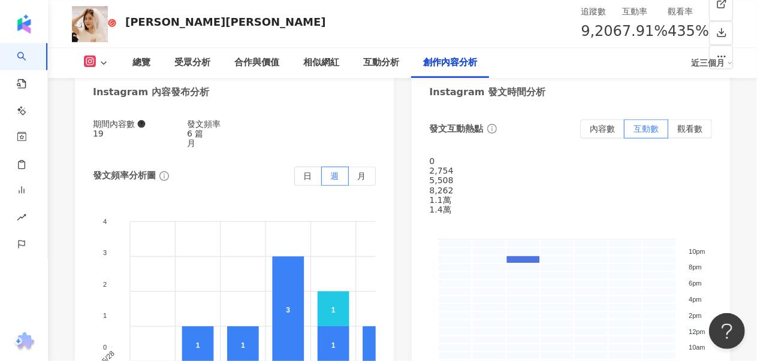
scroll to position [4016, 0]
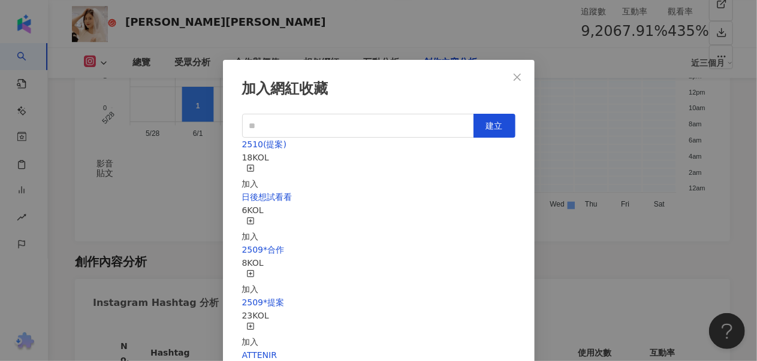
scroll to position [11, 0]
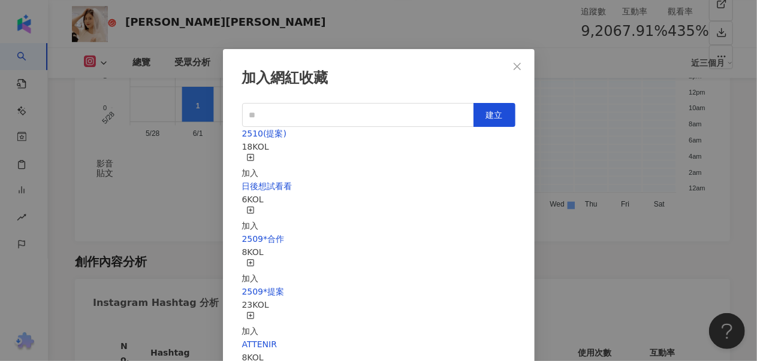
click at [259, 155] on div "加入" at bounding box center [250, 166] width 17 height 26
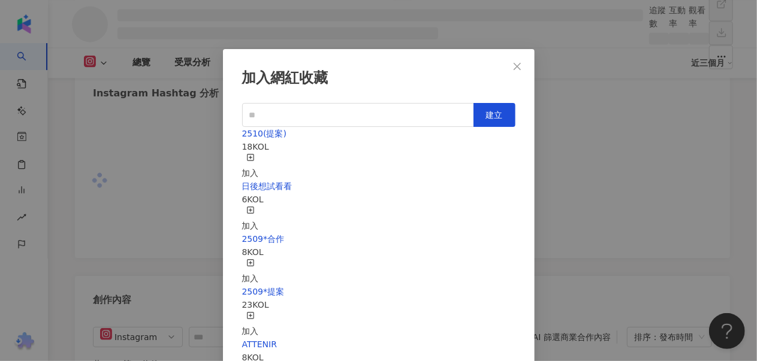
scroll to position [3565, 0]
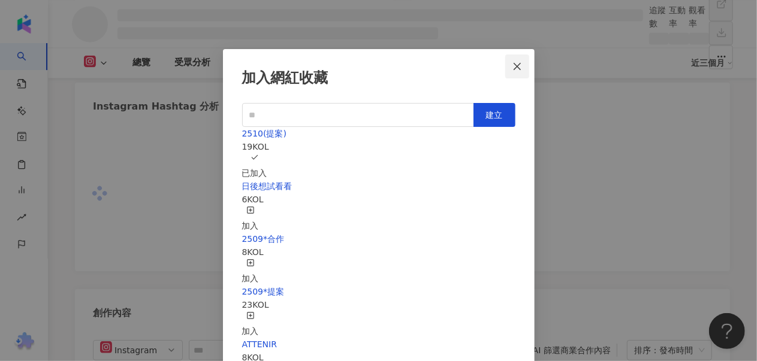
click at [517, 69] on icon "close" at bounding box center [517, 67] width 10 height 10
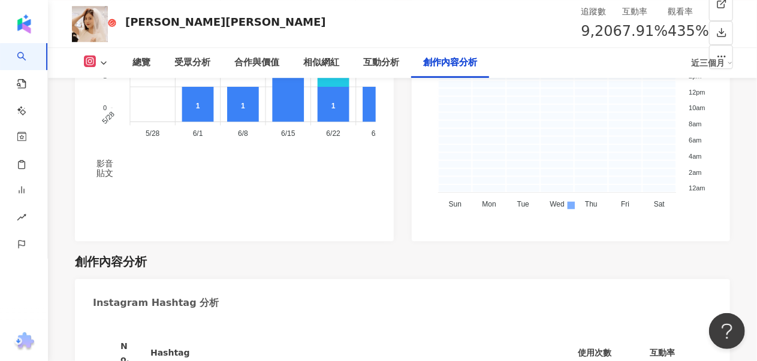
scroll to position [0, 0]
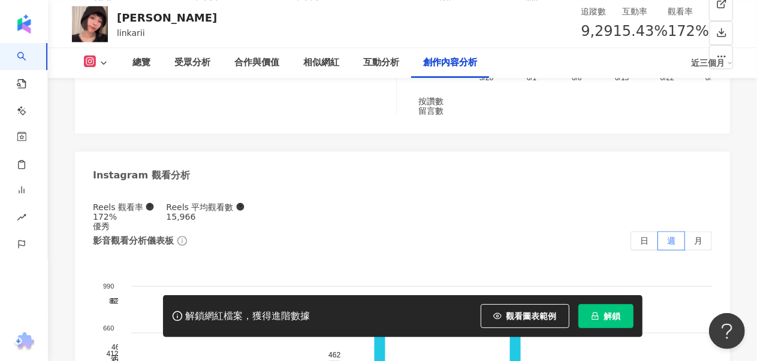
scroll to position [3770, 0]
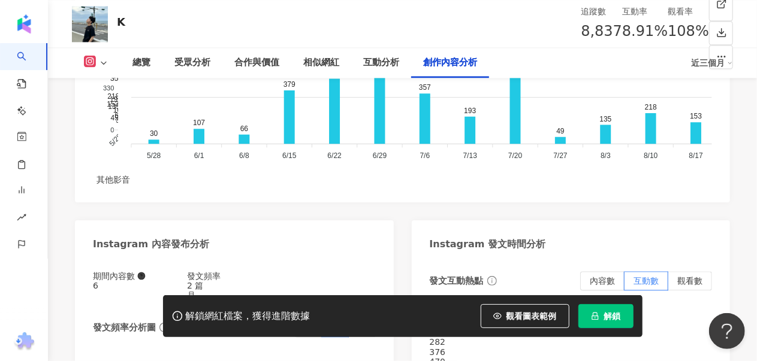
scroll to position [3693, 0]
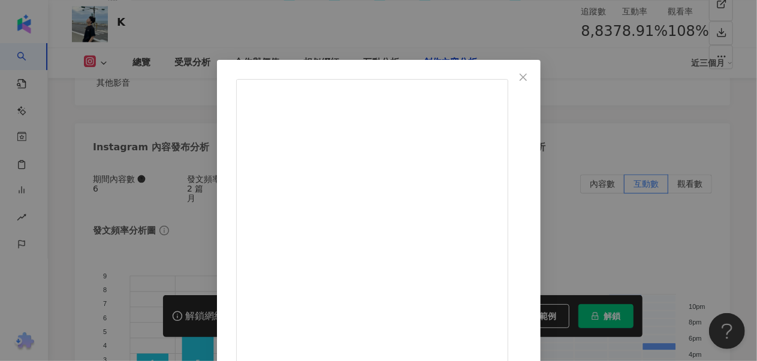
scroll to position [74, 0]
click at [696, 281] on div "K [DATE] 以前上妝後總覺得哪裡不太對 不是太快出油，就是整個妝感浮在臉上？ 後來才發現，是少了一罐好的定妝噴霧！ 這次用了 PRAMY 柏瑞美的兩款定…" at bounding box center [378, 180] width 757 height 361
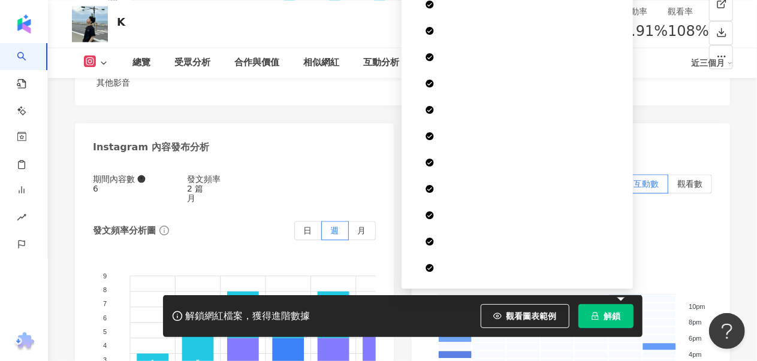
click at [603, 318] on button "解鎖" at bounding box center [605, 316] width 55 height 24
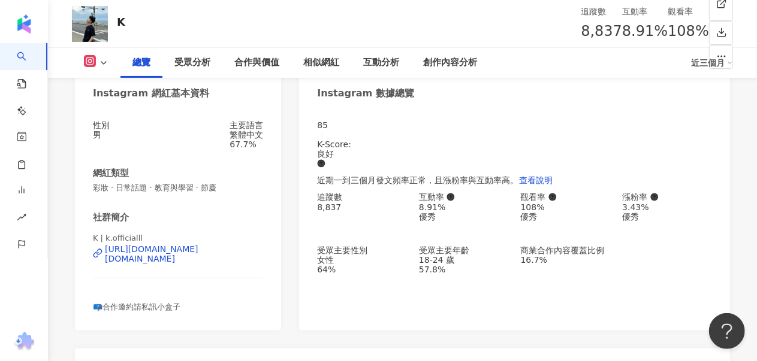
scroll to position [180, 0]
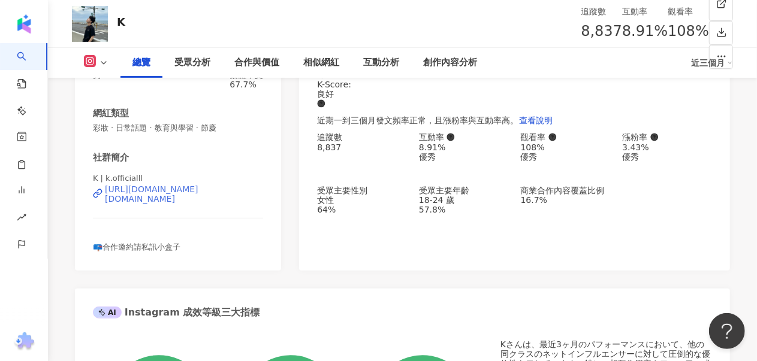
click at [153, 201] on div "https://www.instagram.com/k.officialll/" at bounding box center [184, 194] width 158 height 19
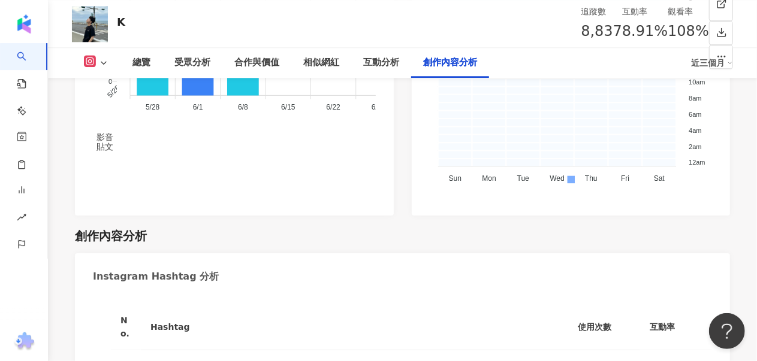
scroll to position [3656, 0]
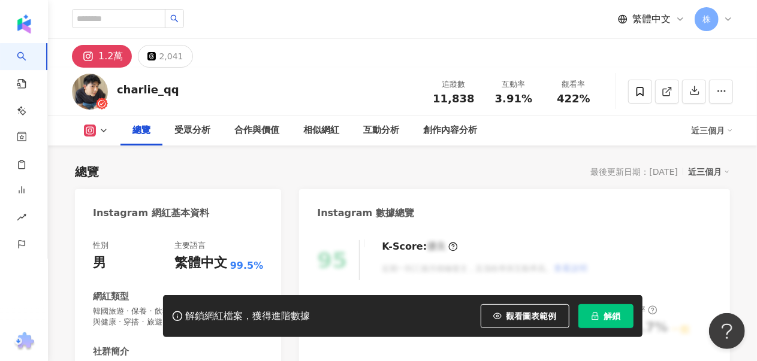
scroll to position [180, 0]
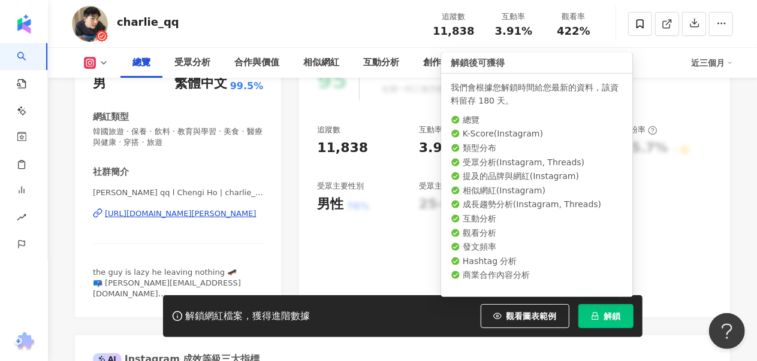
click at [607, 317] on span "解鎖" at bounding box center [612, 317] width 17 height 10
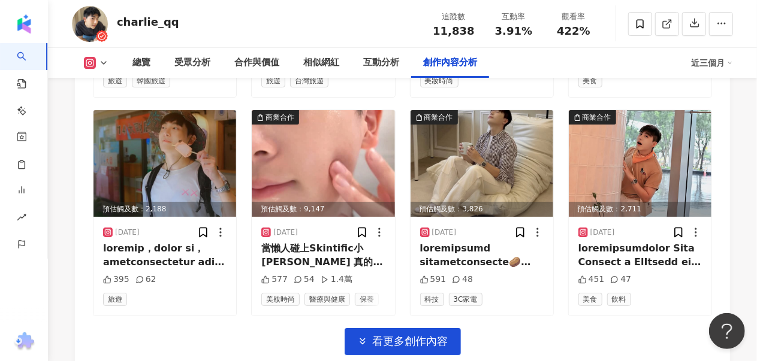
scroll to position [4375, 0]
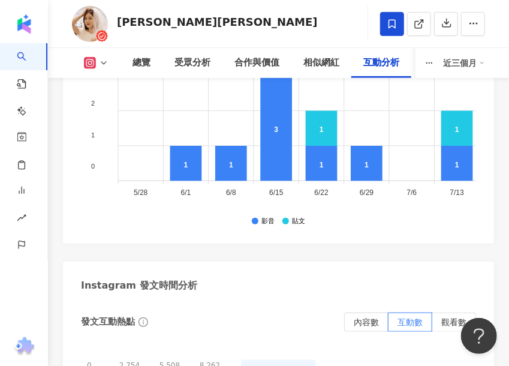
scroll to position [4435, 0]
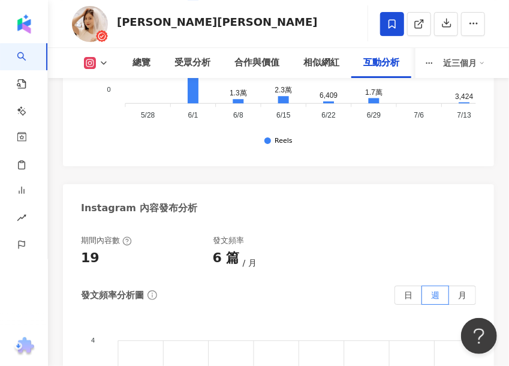
click at [272, 184] on div "Instagram 內容發布分析" at bounding box center [278, 203] width 431 height 39
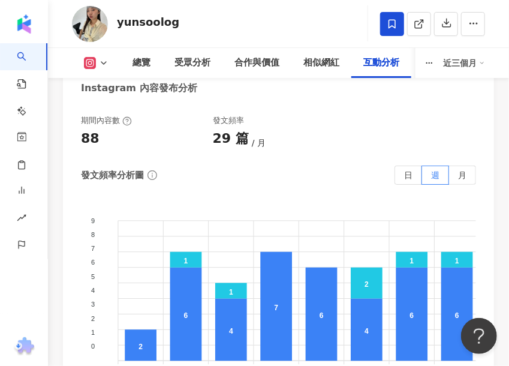
scroll to position [4495, 0]
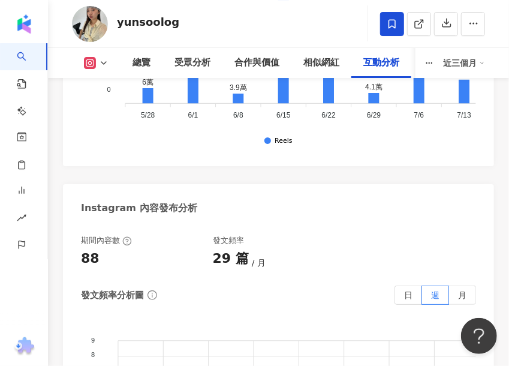
drag, startPoint x: 321, startPoint y: 76, endPoint x: 336, endPoint y: 79, distance: 14.6
click at [321, 76] on div "相似網紅" at bounding box center [321, 63] width 60 height 30
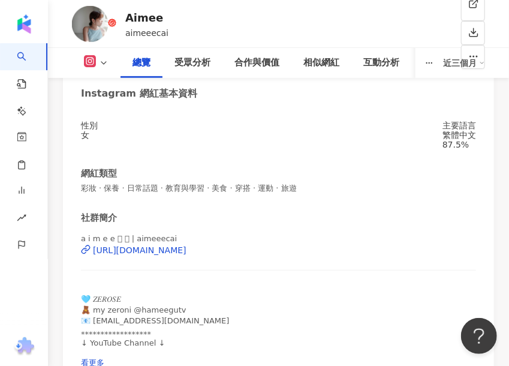
click at [368, 220] on div "社群簡介" at bounding box center [278, 218] width 395 height 13
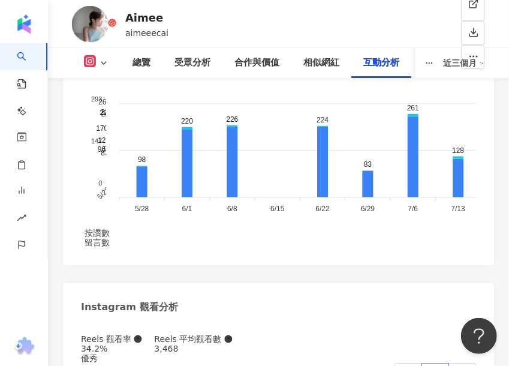
scroll to position [4435, 0]
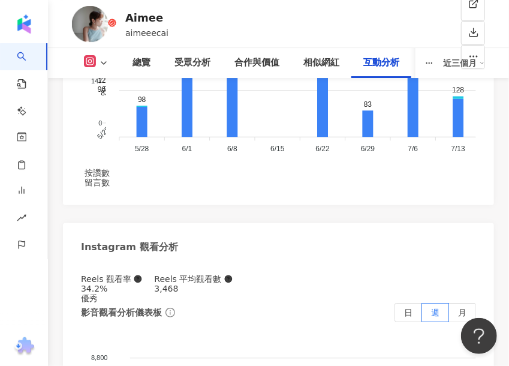
drag, startPoint x: 324, startPoint y: 34, endPoint x: 348, endPoint y: 1, distance: 40.8
click at [326, 34] on div "[PERSON_NAME] 追蹤數 10,148 互動率 1.28% 觀看率 34.2%" at bounding box center [278, 23] width 461 height 47
